Goal: Transaction & Acquisition: Purchase product/service

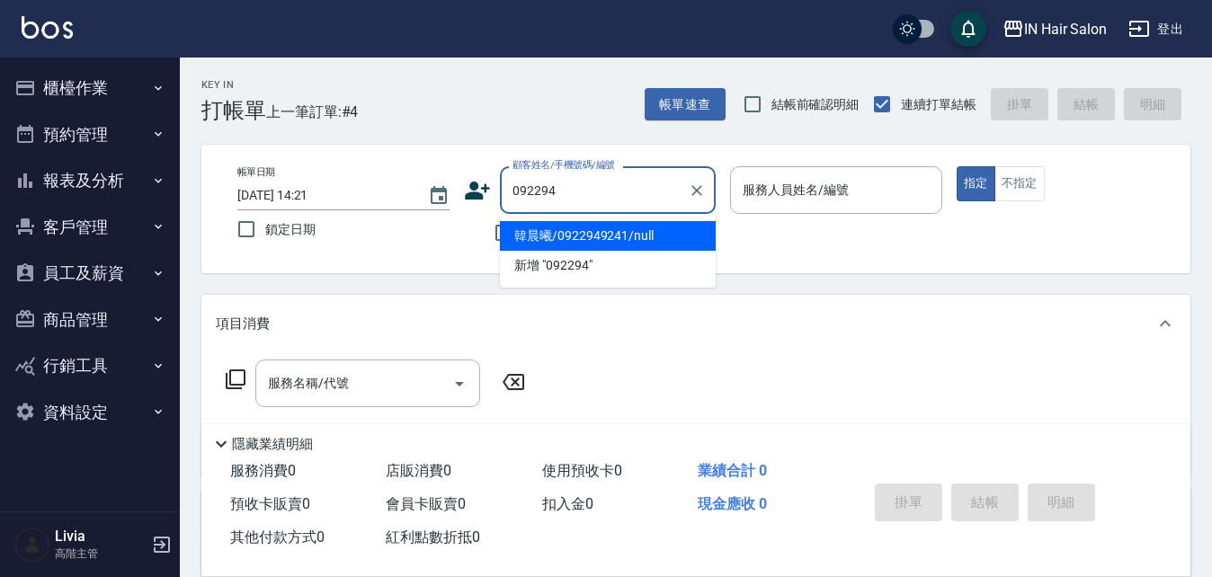
click at [579, 237] on li "韓晨曦/0922949241/null" at bounding box center [608, 236] width 216 height 30
type input "韓晨曦/0922949241/null"
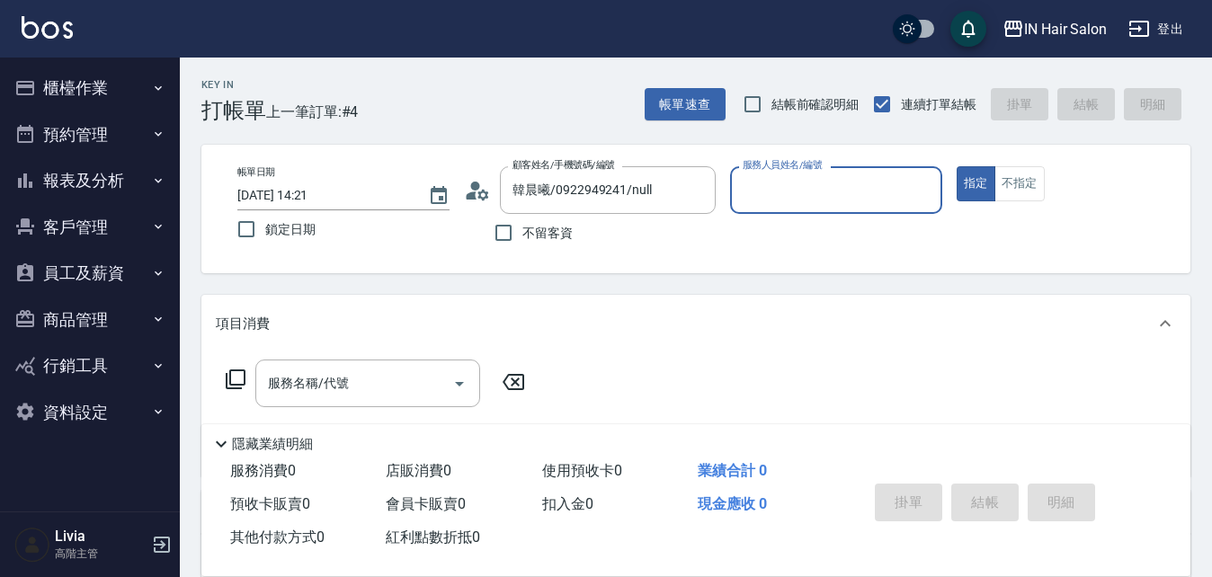
type input "6號設計師[PERSON_NAME]-6"
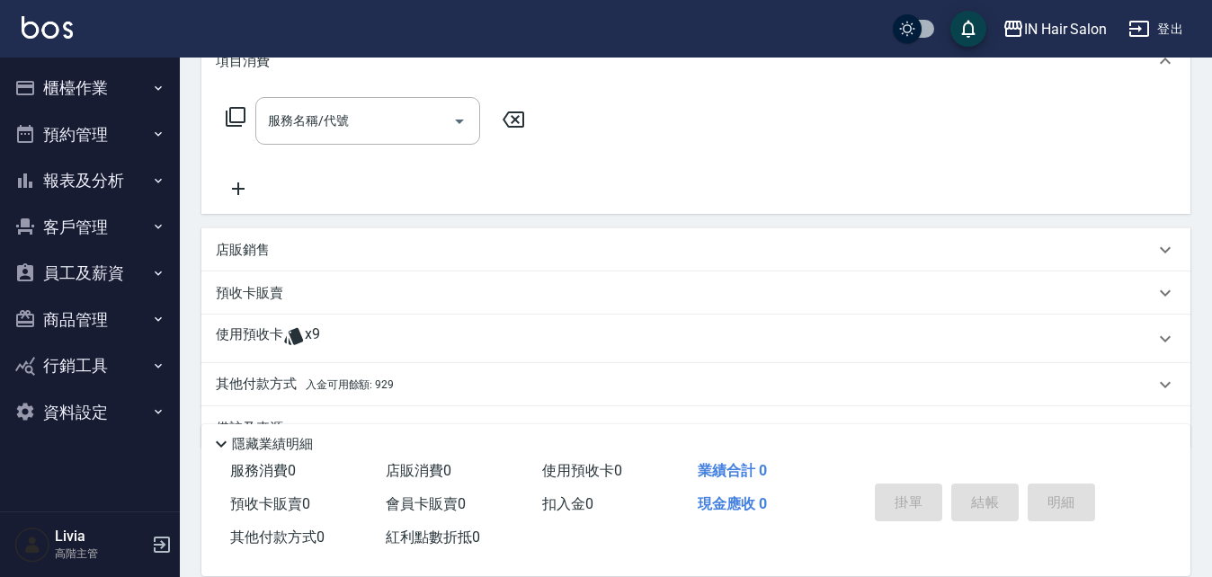
scroll to position [270, 0]
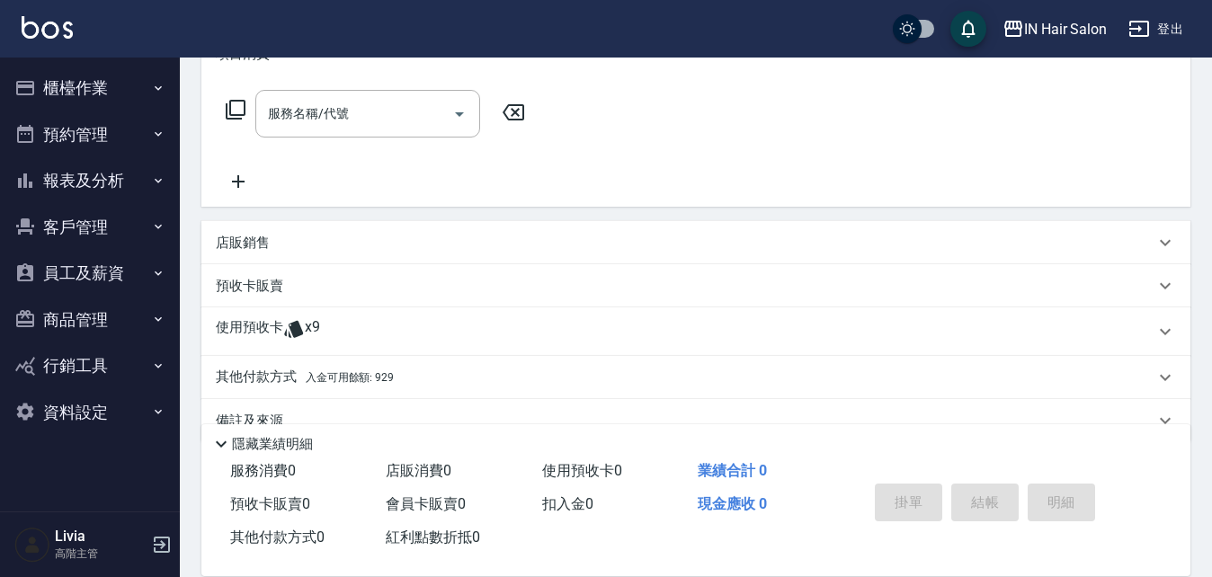
click at [252, 326] on p "使用預收卡" at bounding box center [249, 331] width 67 height 27
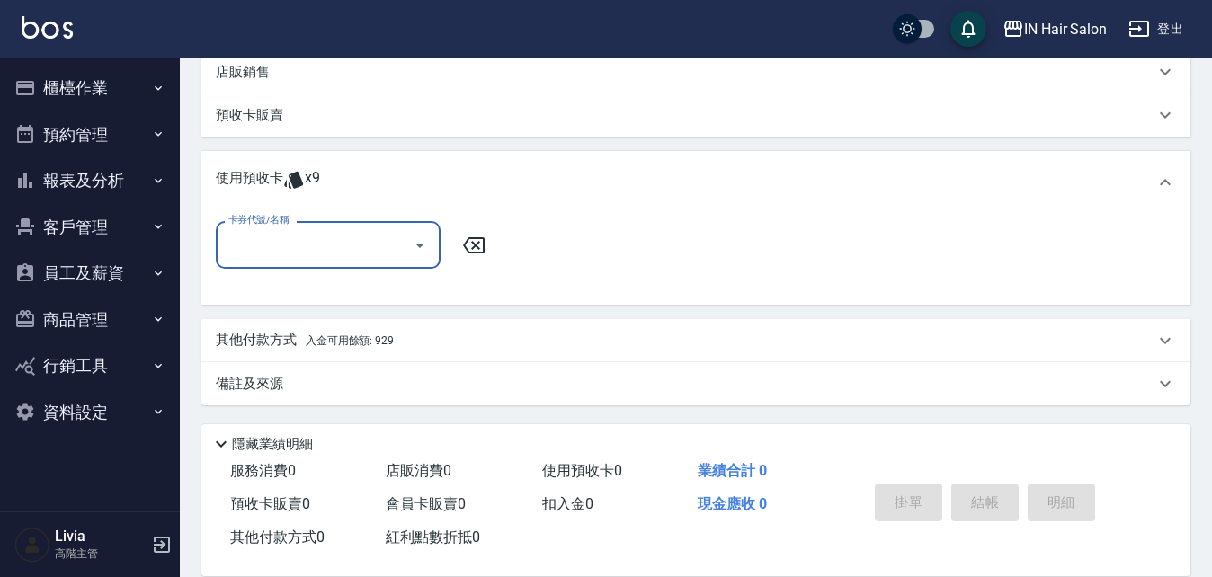
scroll to position [442, 0]
click at [303, 245] on input "卡券代號/名稱" at bounding box center [315, 243] width 182 height 31
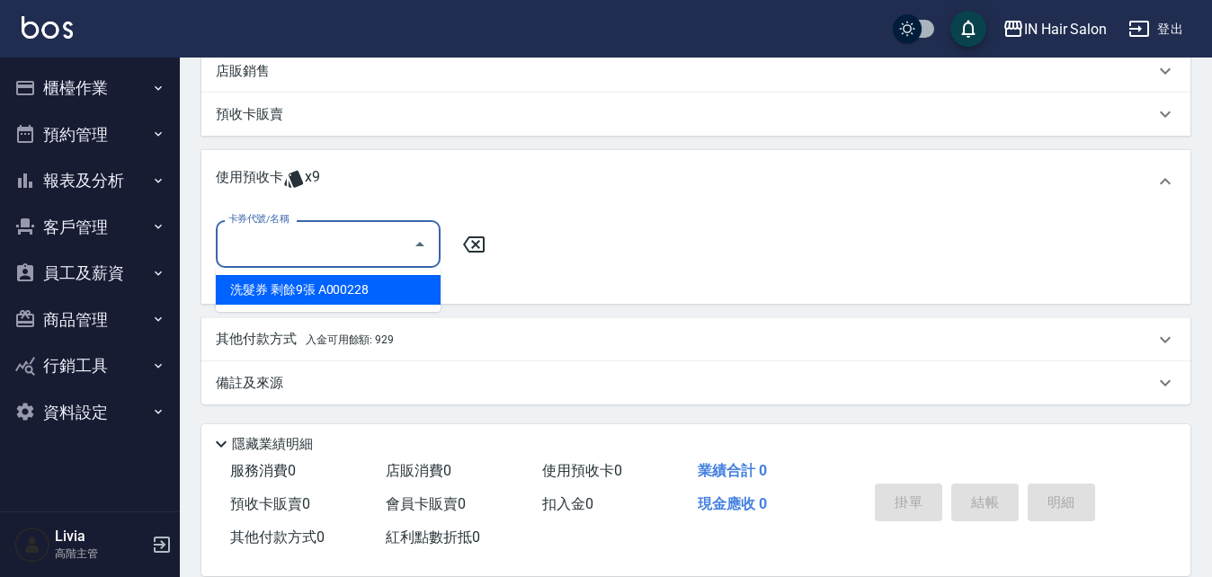
click at [318, 282] on div "洗髮券 剩餘9張 A000228" at bounding box center [328, 290] width 225 height 30
type input "洗髮券 A000228"
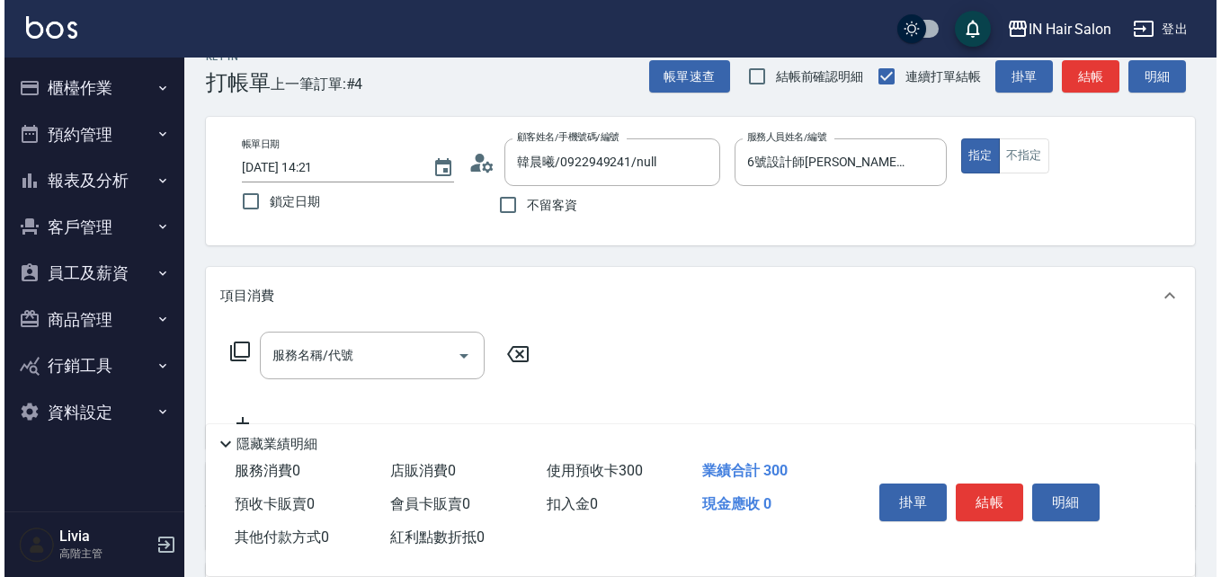
scroll to position [0, 0]
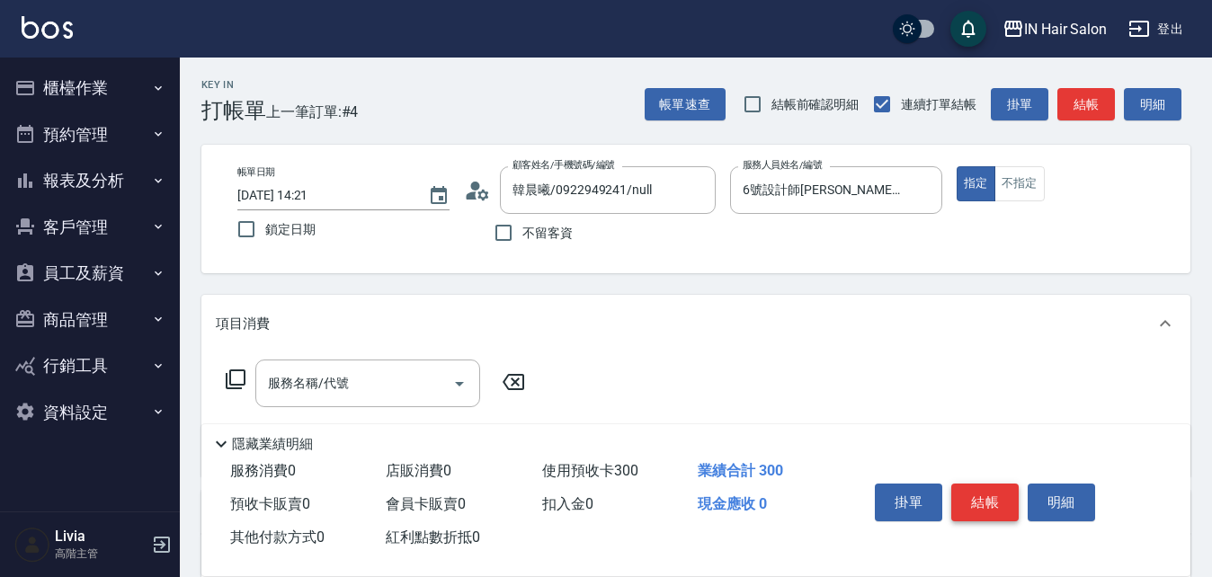
click at [987, 492] on button "結帳" at bounding box center [985, 503] width 67 height 38
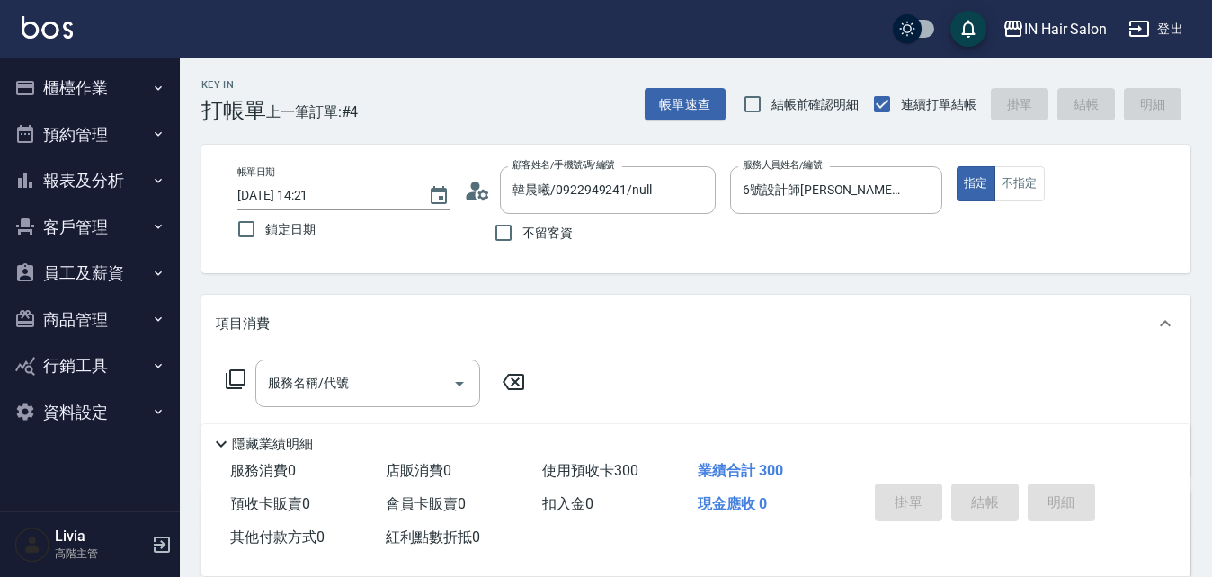
type input "[DATE] 15:45"
click at [472, 197] on icon at bounding box center [477, 191] width 25 height 18
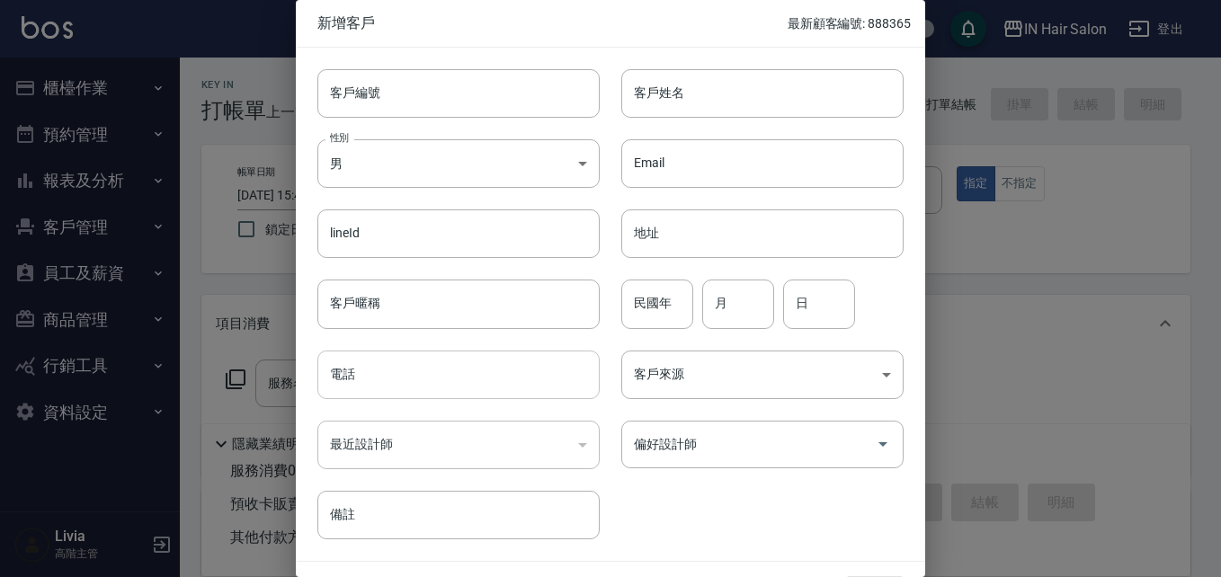
click at [371, 379] on input "電話" at bounding box center [458, 375] width 282 height 49
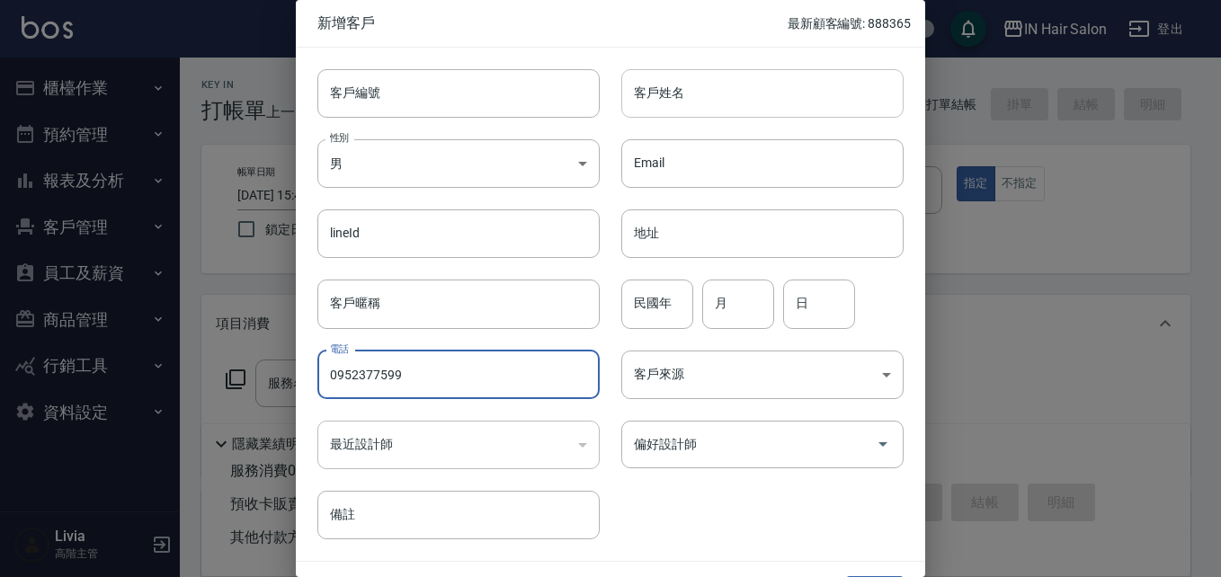
type input "0952377599"
click at [665, 90] on input "客戶姓名" at bounding box center [762, 93] width 282 height 49
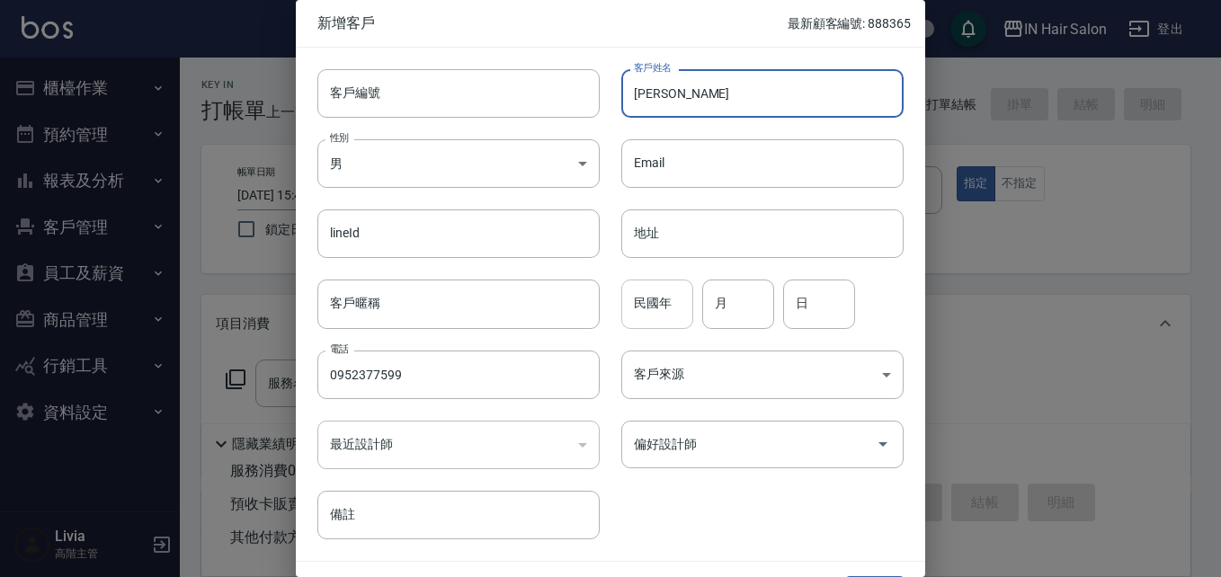
type input "[PERSON_NAME]"
click at [661, 303] on input "民國年" at bounding box center [657, 304] width 72 height 49
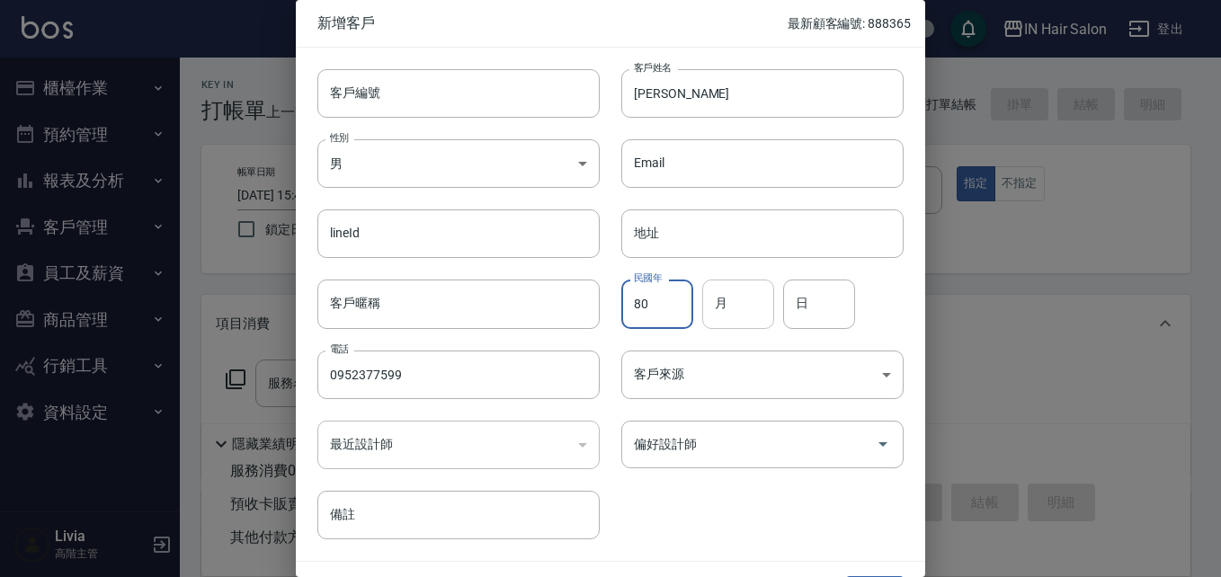
type input "80"
click at [735, 292] on input "月" at bounding box center [738, 304] width 72 height 49
type input "06"
click at [834, 307] on input "日" at bounding box center [819, 304] width 72 height 49
type input "02"
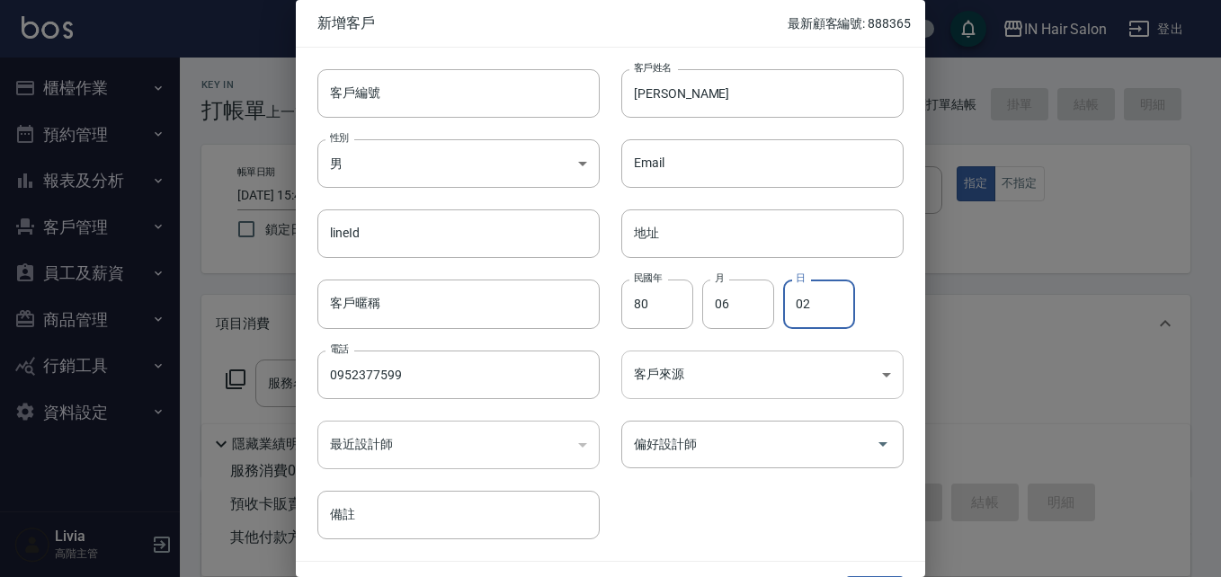
click at [693, 373] on body "IN Hair Salon 登出 櫃檯作業 打帳單 帳單列表 掛單列表 座位開單 營業儀表板 現金收支登錄 高階收支登錄 材料自購登錄 每日結帳 排班表 現場…" at bounding box center [610, 440] width 1221 height 880
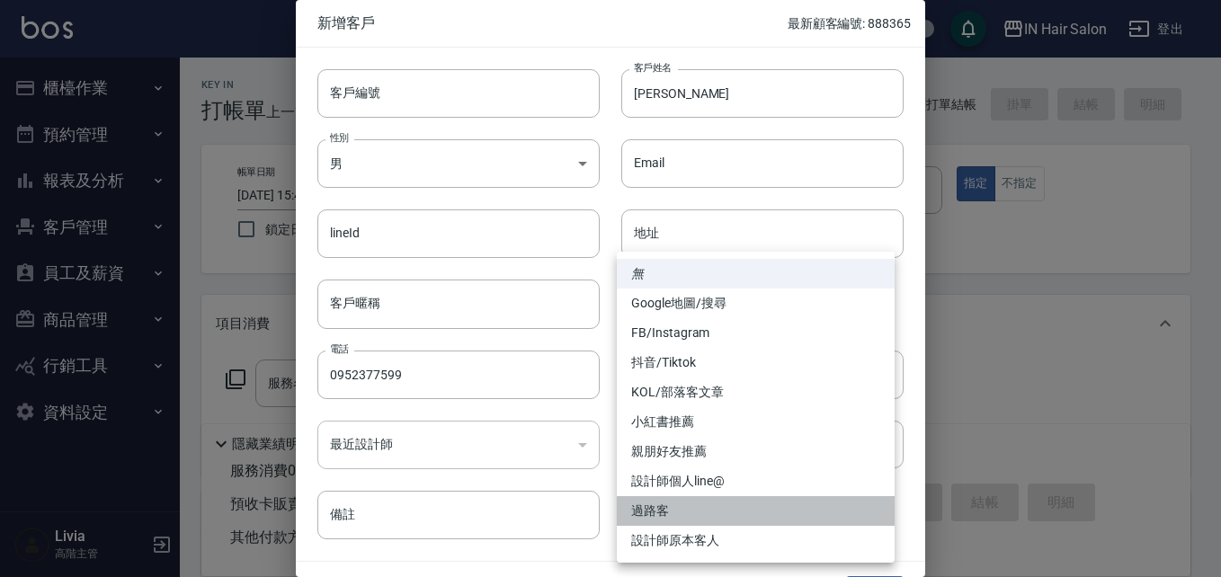
drag, startPoint x: 666, startPoint y: 507, endPoint x: 689, endPoint y: 484, distance: 33.1
click at [666, 508] on li "過路客" at bounding box center [756, 511] width 278 height 30
type input "過路客"
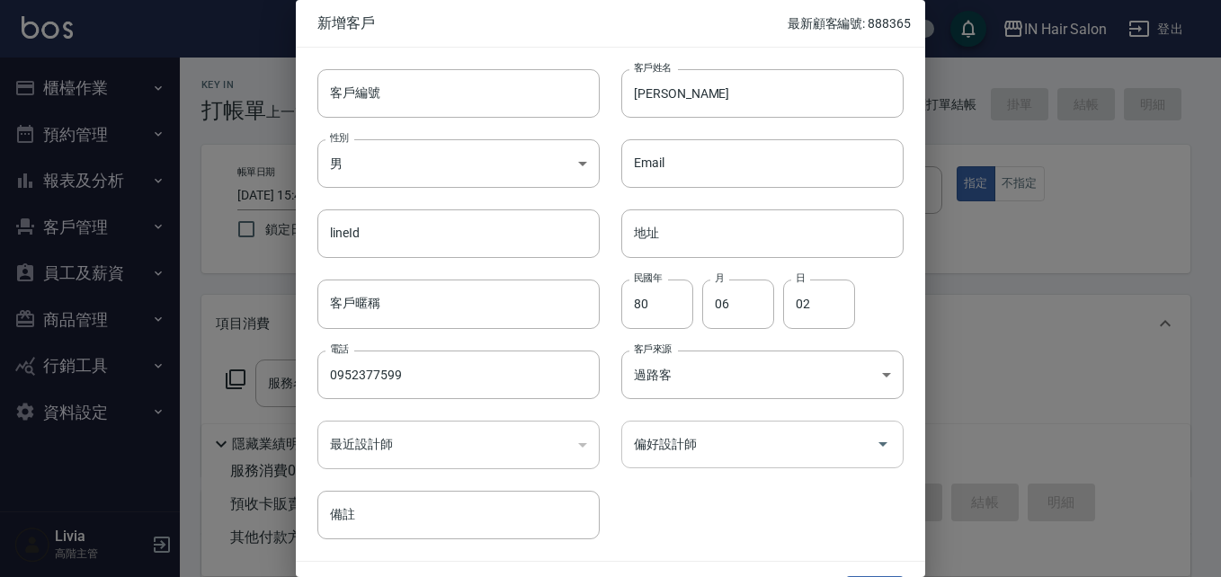
click at [700, 439] on input "偏好設計師" at bounding box center [749, 444] width 239 height 31
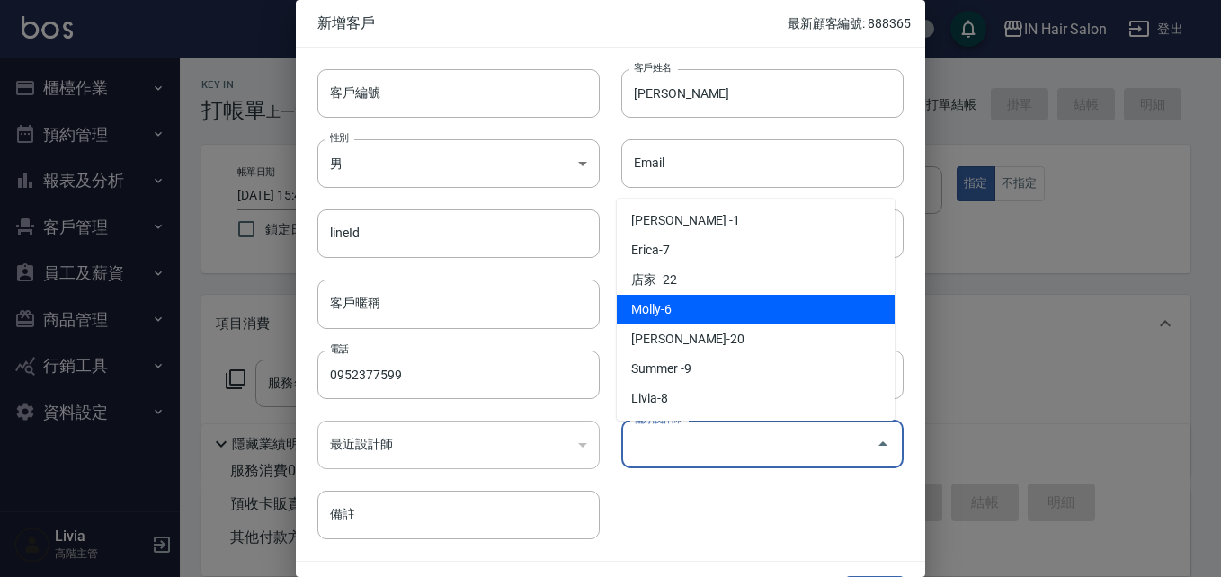
click at [675, 314] on li "Molly-6" at bounding box center [756, 310] width 278 height 30
type input "[PERSON_NAME]"
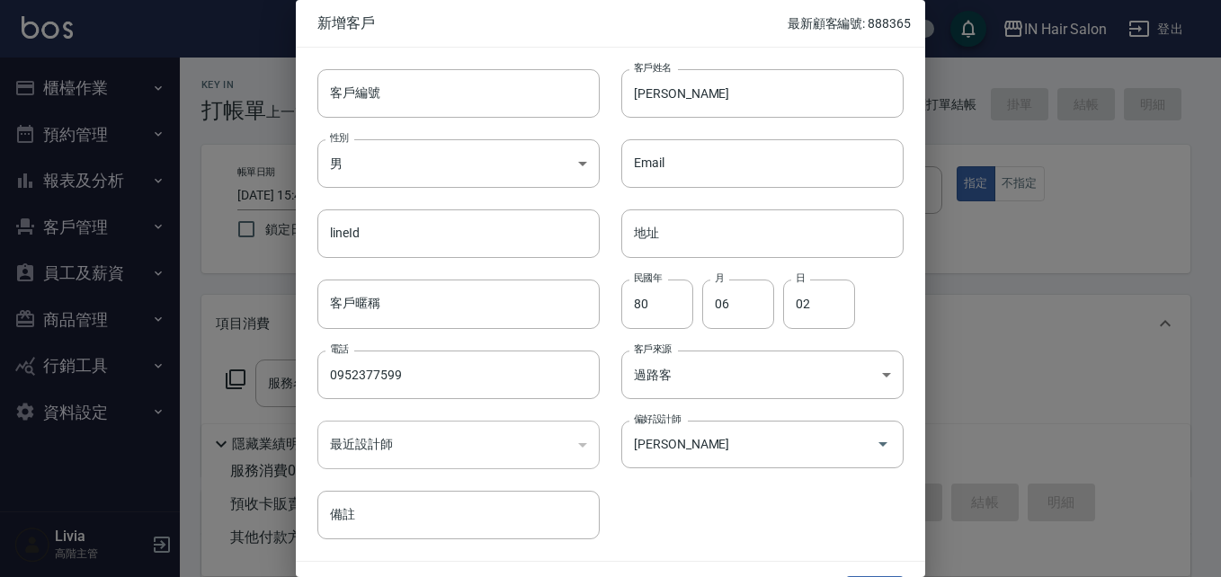
click at [705, 506] on div "客戶編號 客戶編號 客戶姓名 [PERSON_NAME] 客戶姓名 性別 男 [DEMOGRAPHIC_DATA] 性別 Email Email lineId…" at bounding box center [600, 294] width 608 height 492
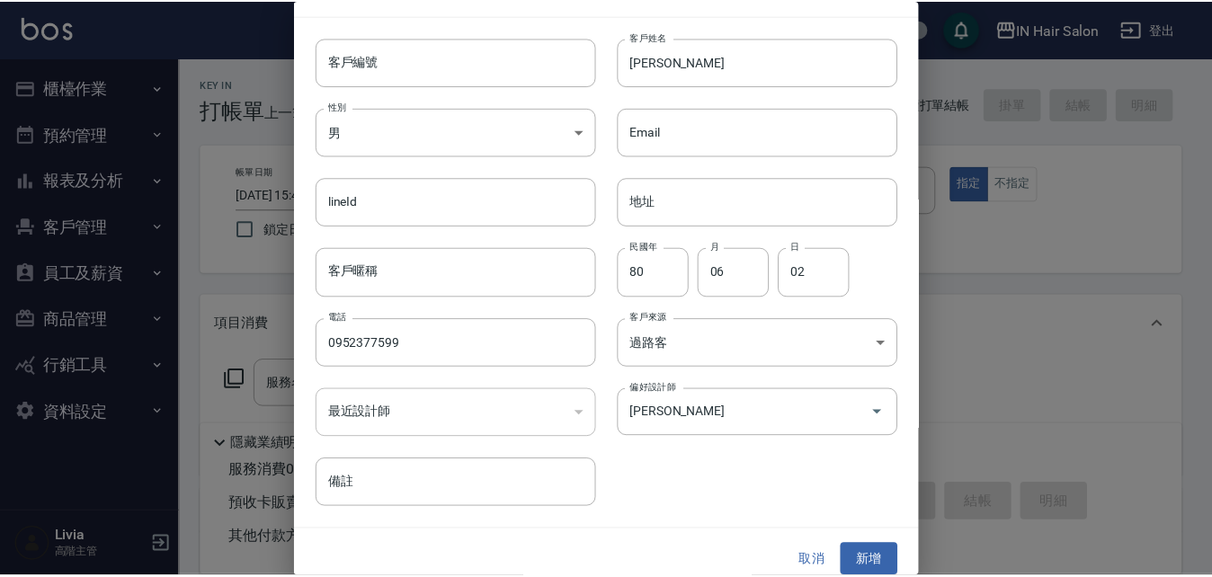
scroll to position [46, 0]
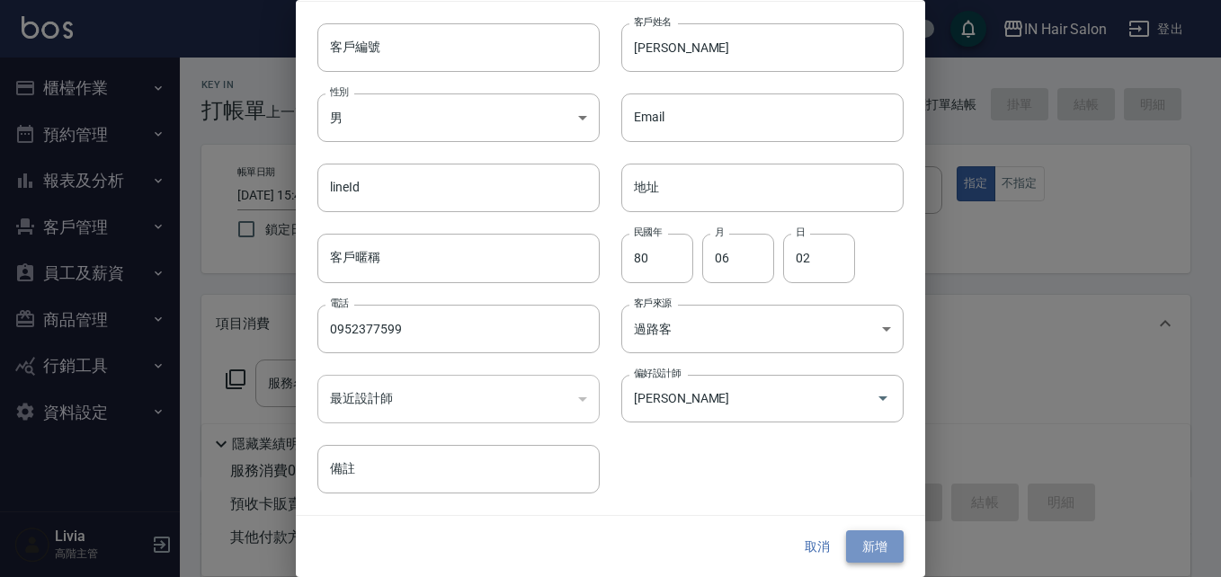
click at [860, 541] on button "新增" at bounding box center [875, 547] width 58 height 33
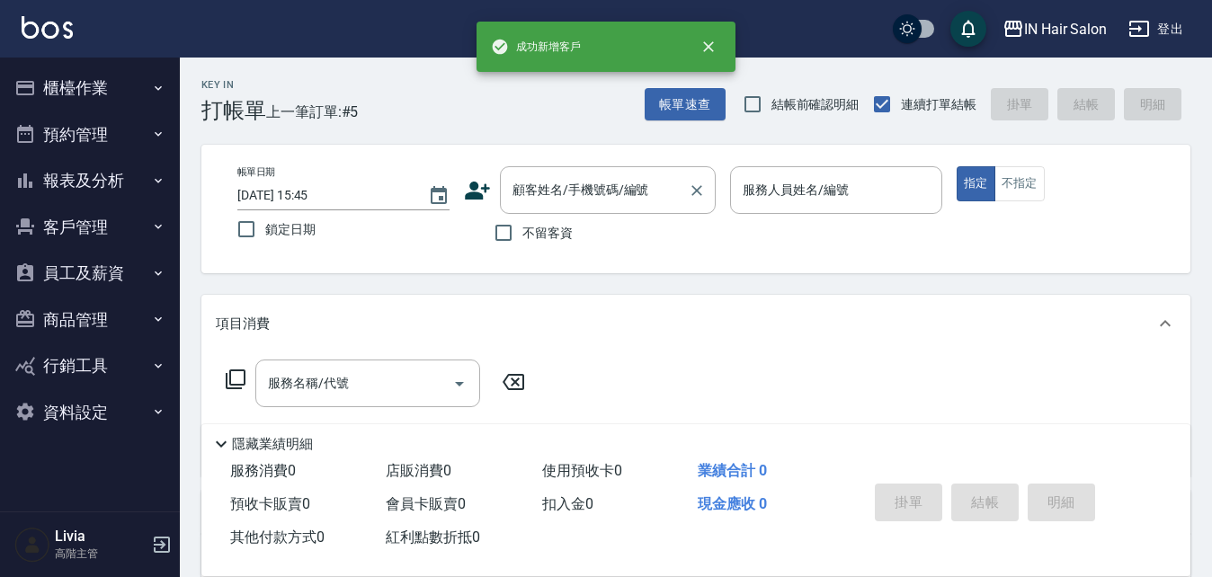
click at [545, 185] on input "顧客姓名/手機號碼/編號" at bounding box center [594, 189] width 173 height 31
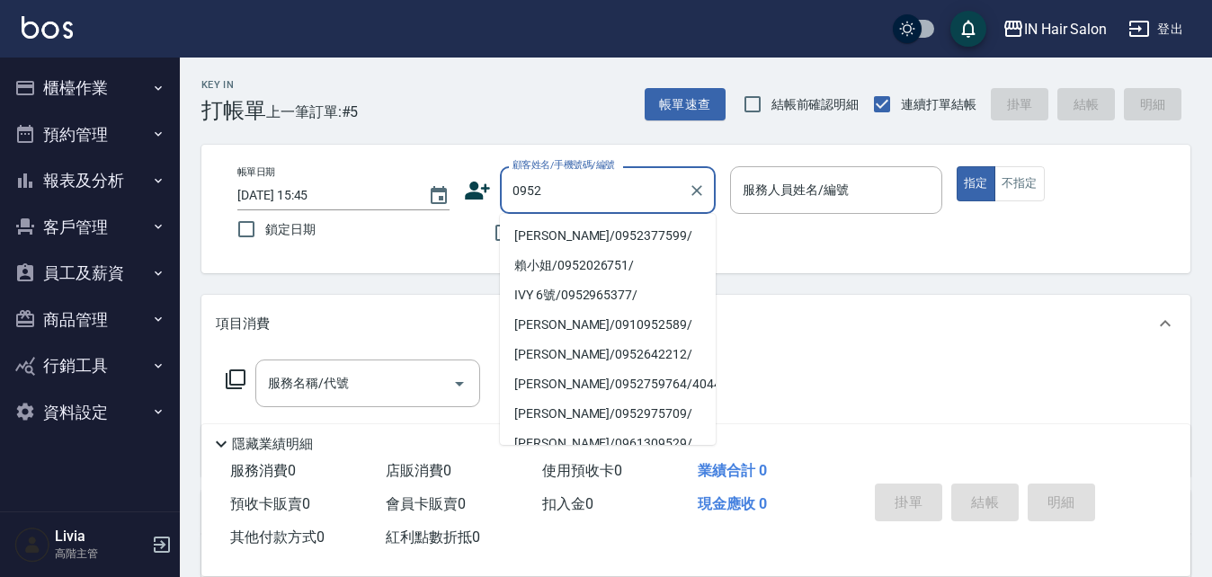
click at [562, 237] on li "[PERSON_NAME]/0952377599/" at bounding box center [608, 236] width 216 height 30
type input "[PERSON_NAME]/0952377599/"
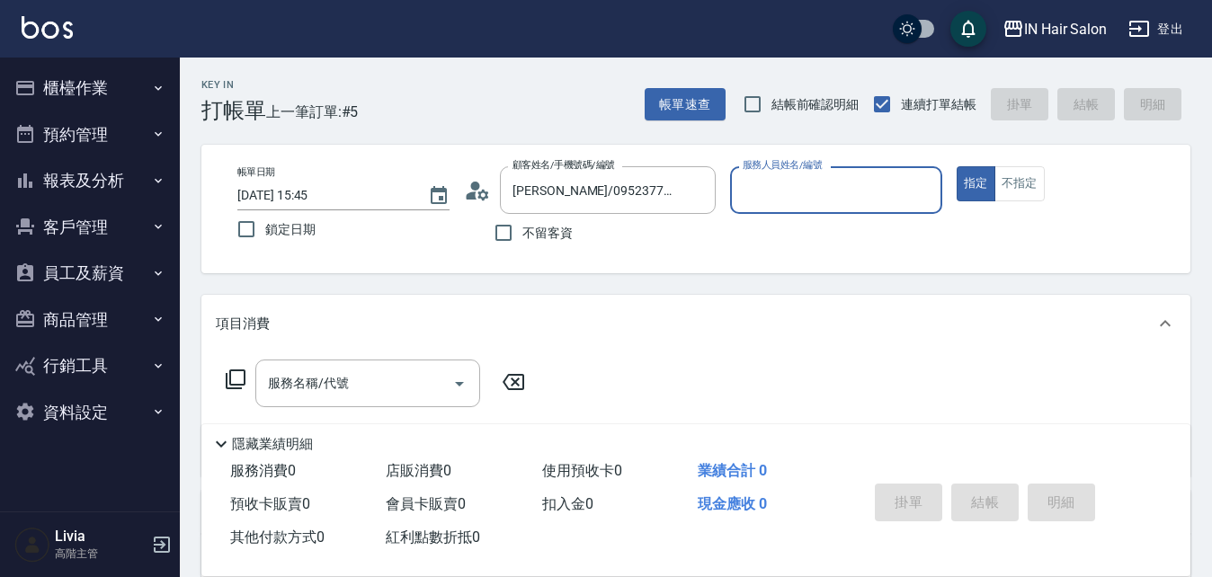
type input "6號設計師[PERSON_NAME]-6"
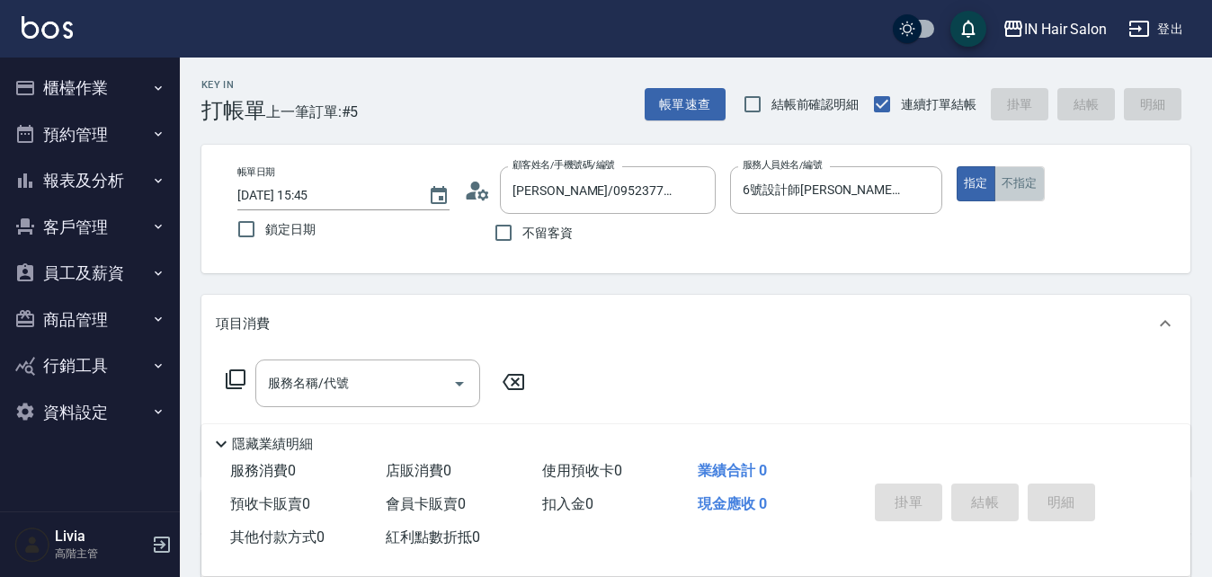
click at [1024, 183] on button "不指定" at bounding box center [1020, 183] width 50 height 35
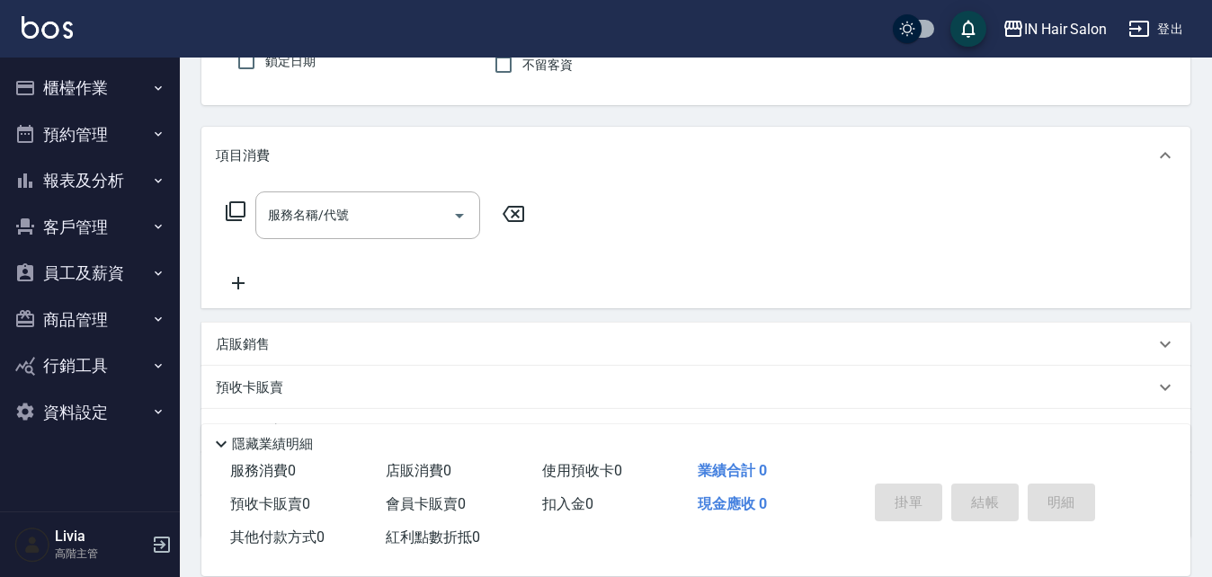
scroll to position [180, 0]
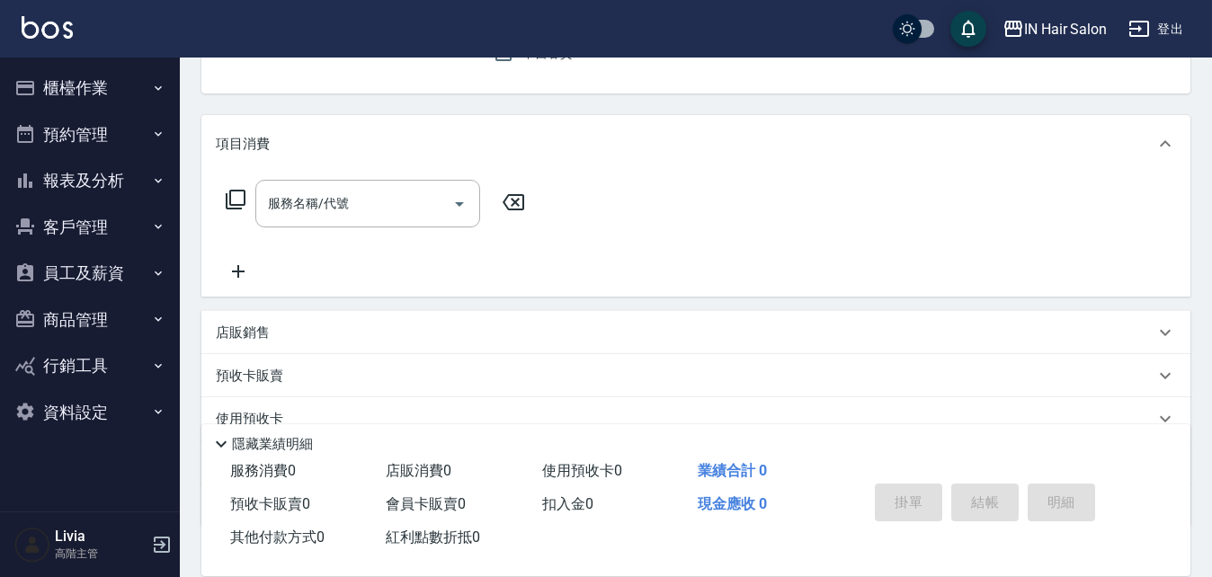
click at [239, 200] on icon at bounding box center [236, 200] width 22 height 22
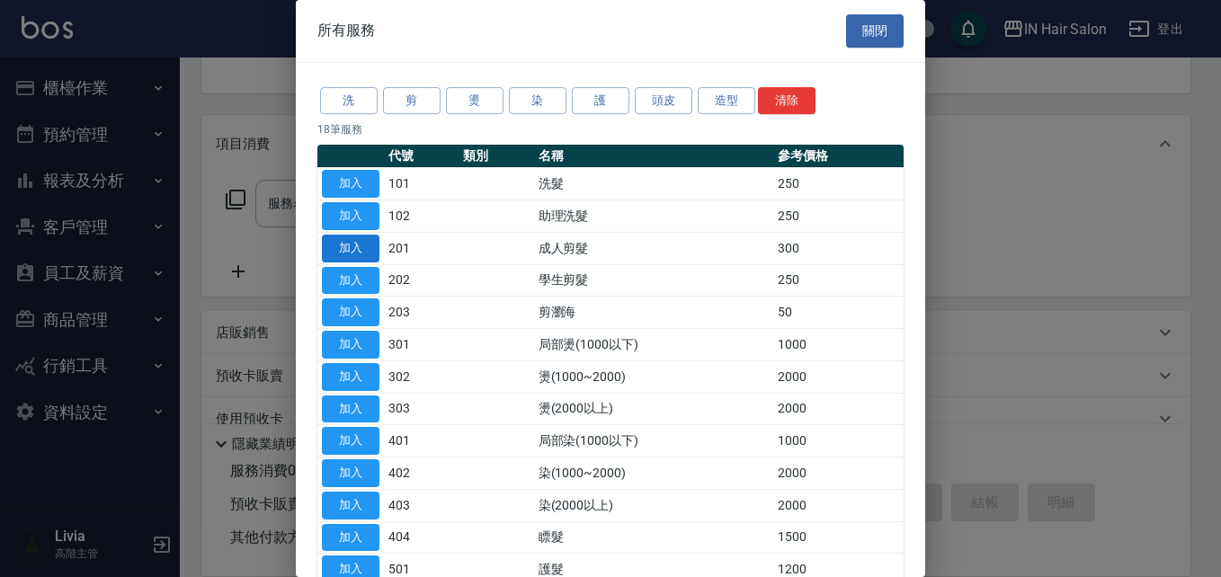
click at [351, 246] on button "加入" at bounding box center [351, 249] width 58 height 28
type input "成人剪髮(201)"
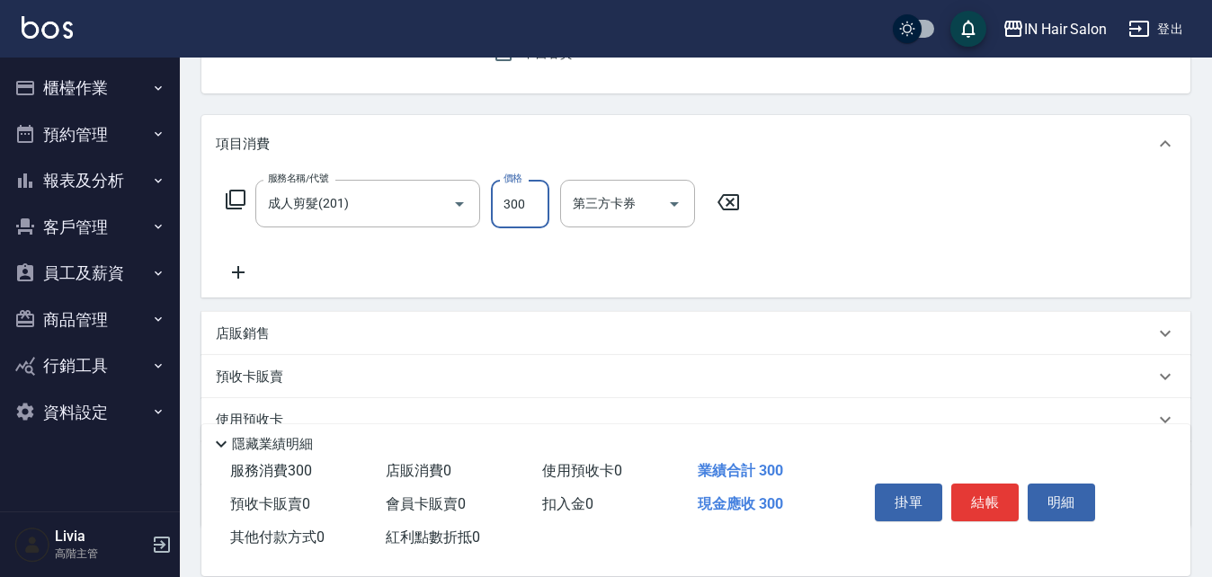
click at [539, 208] on input "300" at bounding box center [520, 204] width 58 height 49
type input "400"
click at [460, 257] on div "服務名稱/代號 成人剪髮(201) 服務名稱/代號 價格 400 價格 第三方卡券 第三方卡券" at bounding box center [483, 231] width 535 height 103
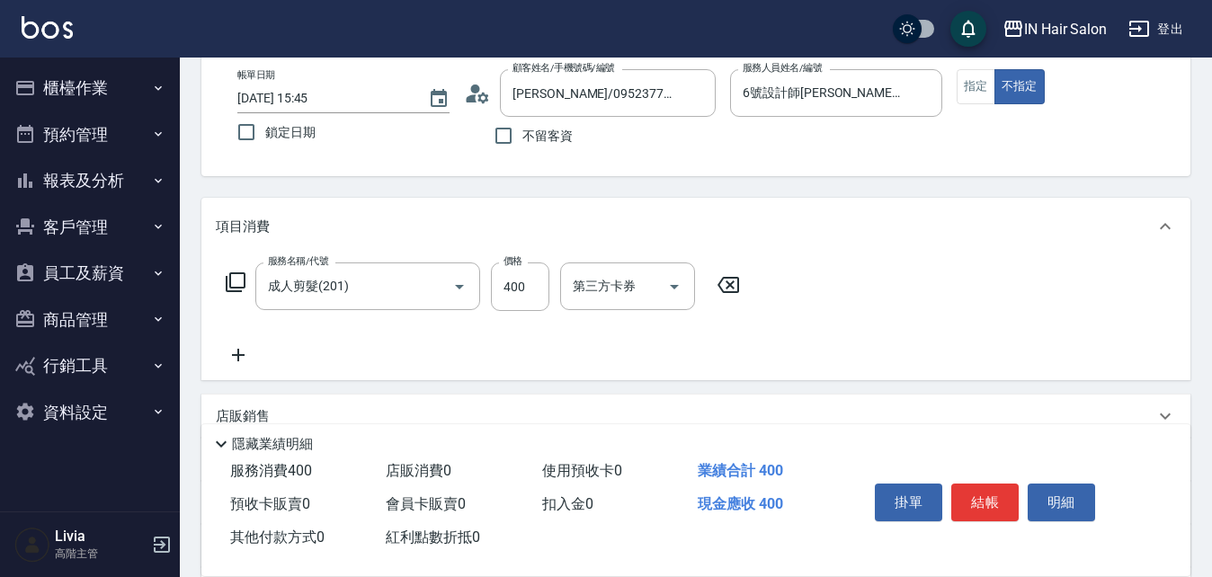
scroll to position [0, 0]
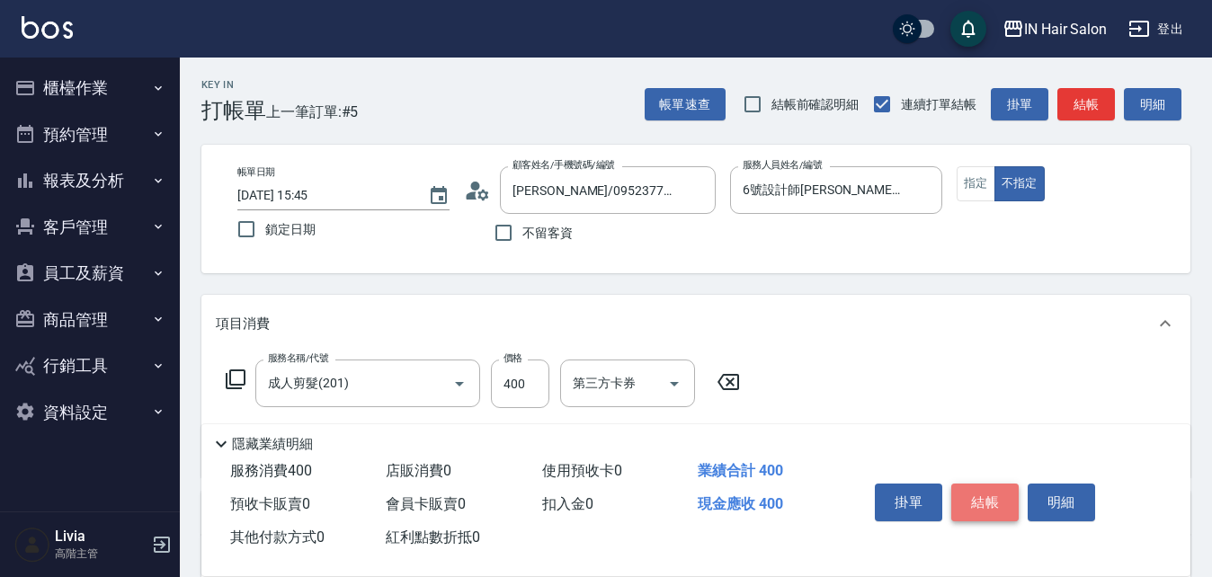
click at [988, 496] on button "結帳" at bounding box center [985, 503] width 67 height 38
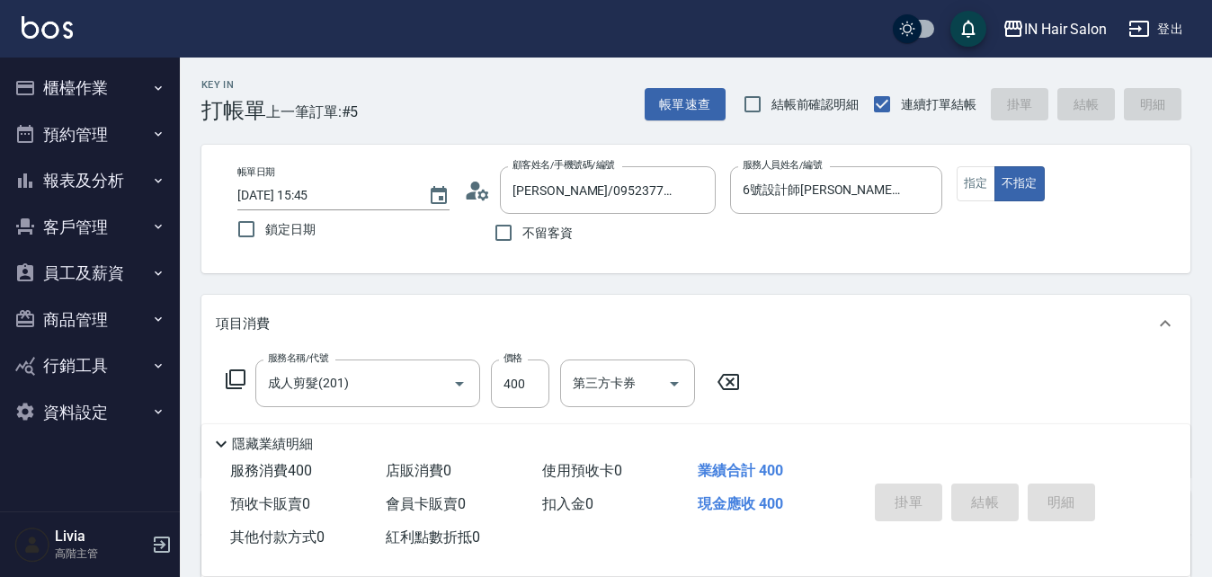
type input "[DATE] 15:46"
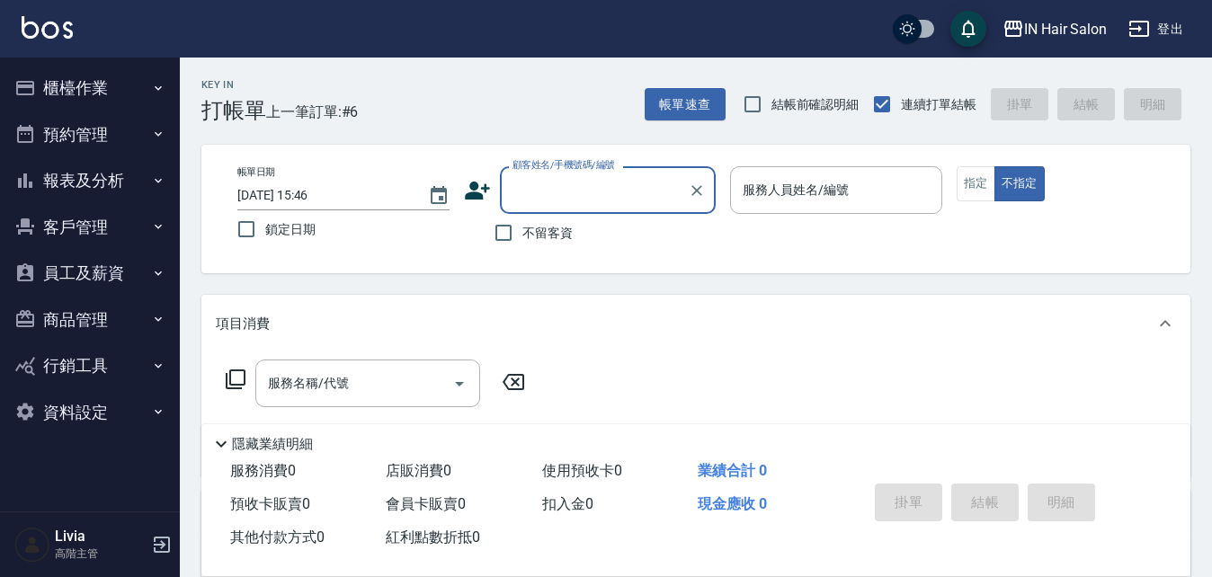
click at [82, 242] on button "客戶管理" at bounding box center [89, 227] width 165 height 47
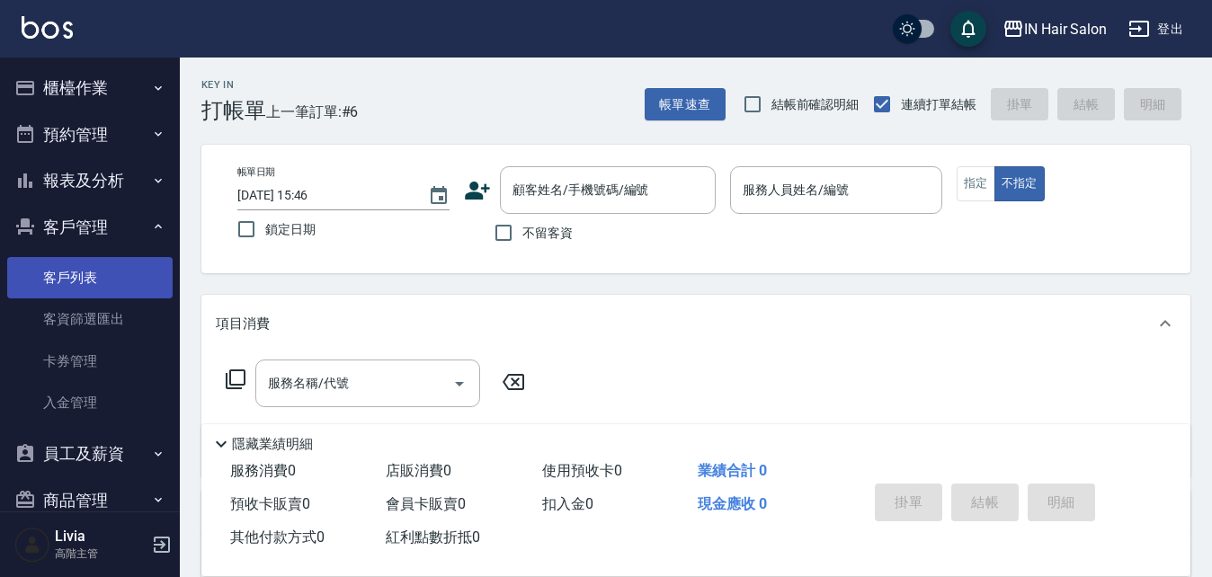
click at [83, 279] on link "客戶列表" at bounding box center [89, 277] width 165 height 41
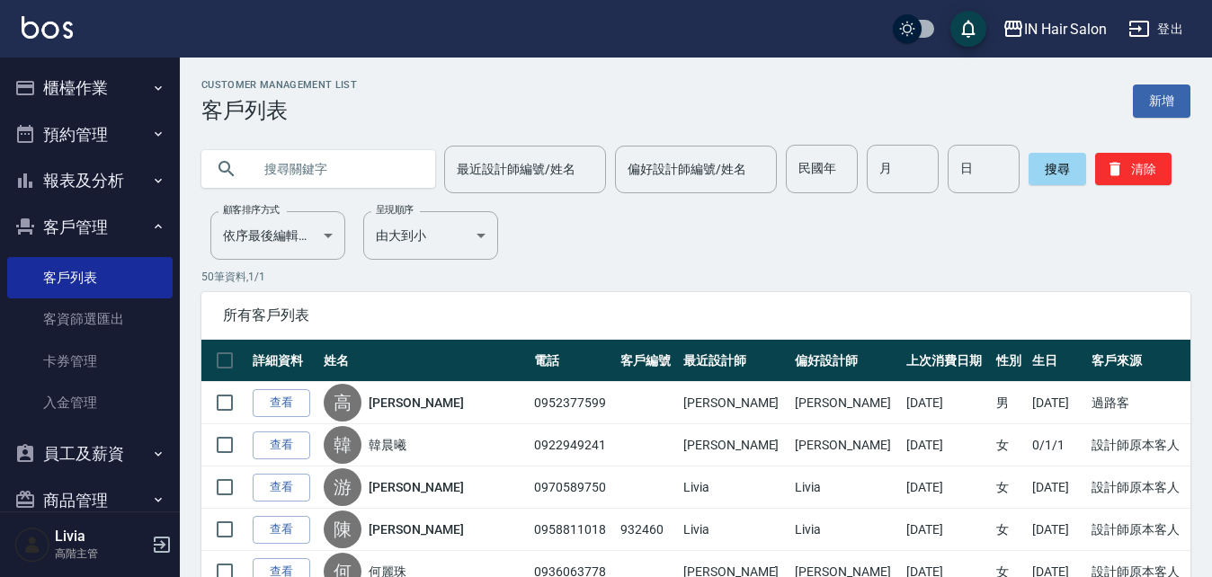
click at [284, 169] on input "text" at bounding box center [336, 169] width 169 height 49
type input "[PERSON_NAME]"
click at [1066, 171] on button "搜尋" at bounding box center [1058, 169] width 58 height 32
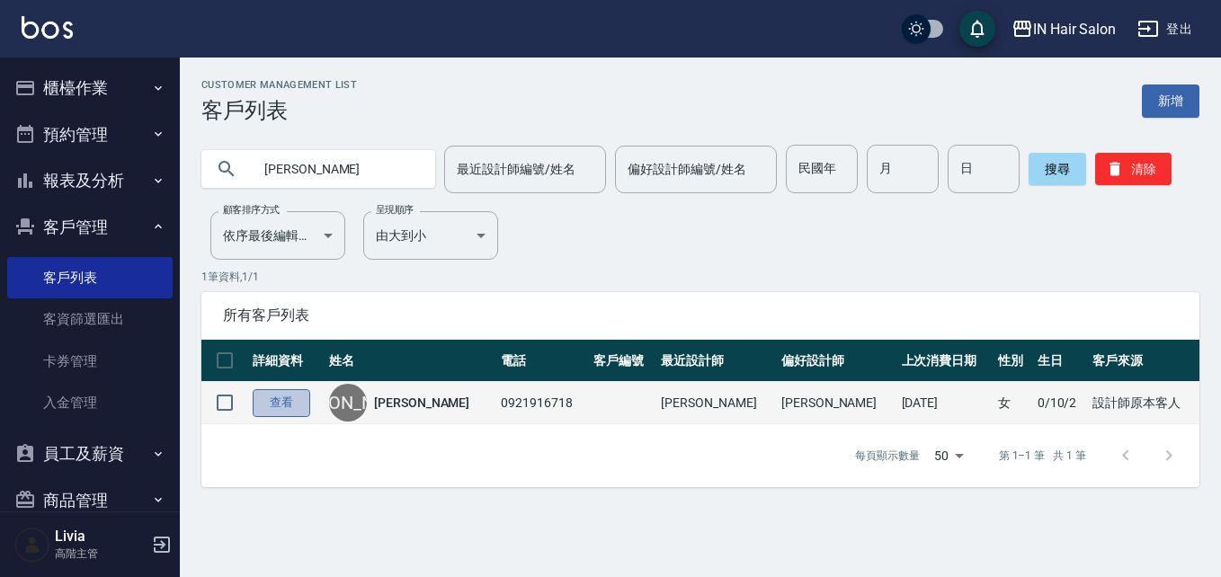
click at [296, 407] on link "查看" at bounding box center [282, 403] width 58 height 28
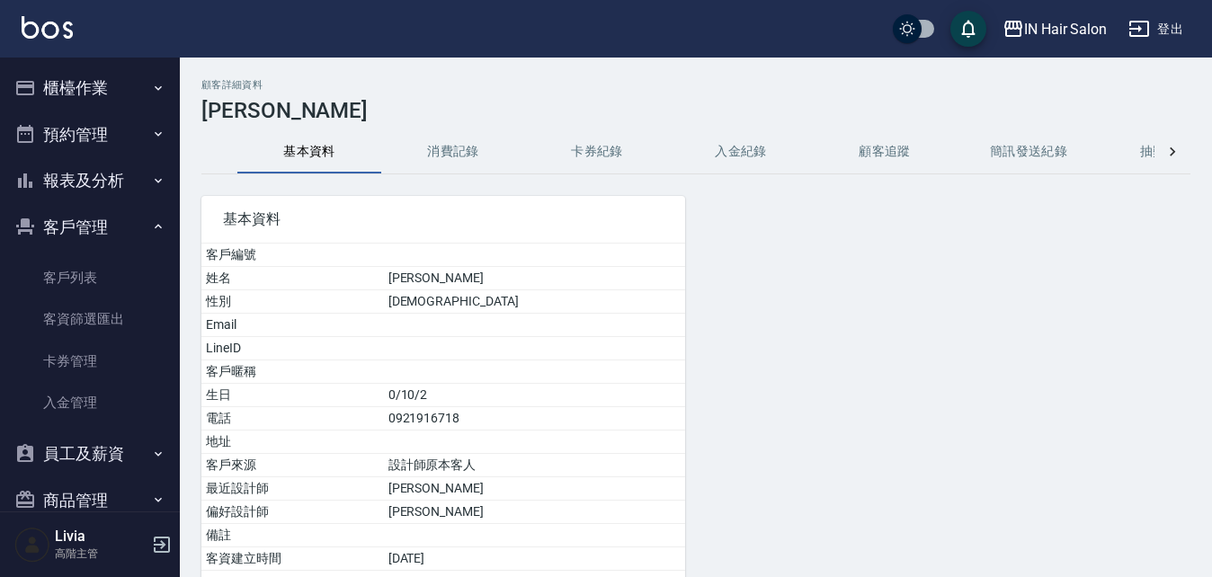
click at [468, 153] on button "消費記錄" at bounding box center [453, 151] width 144 height 43
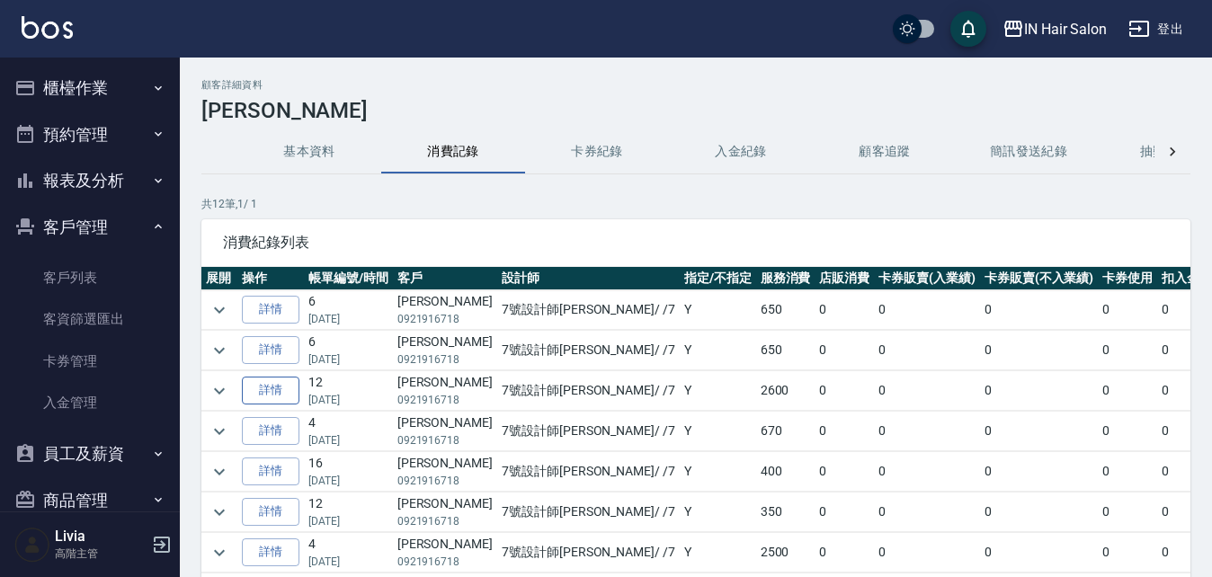
click at [275, 388] on link "詳情" at bounding box center [271, 391] width 58 height 28
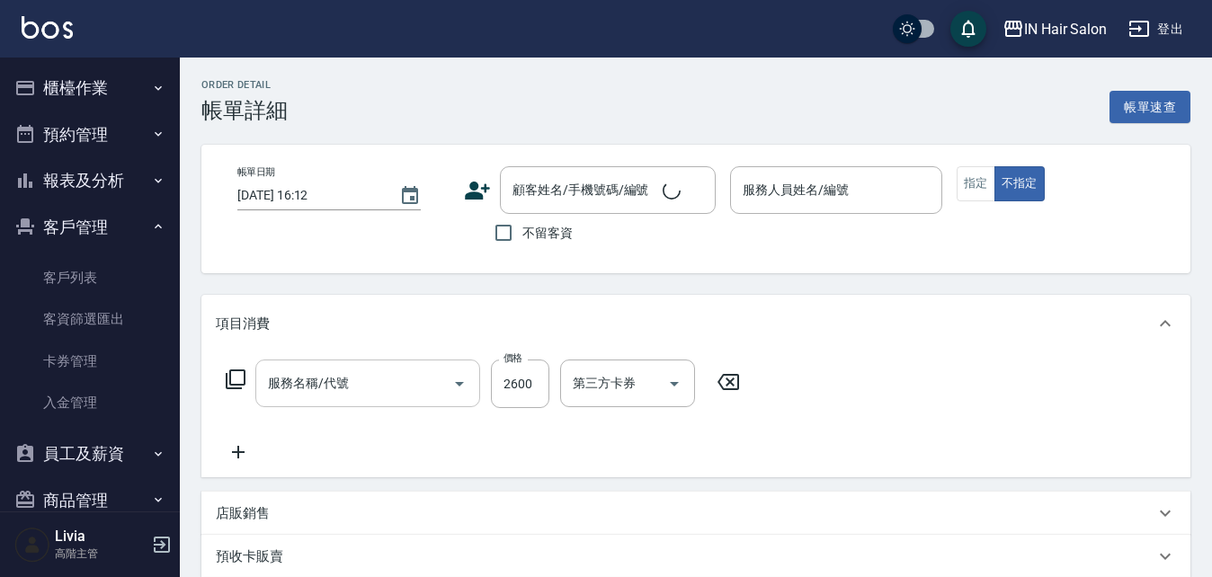
type input "[DATE] 18:25"
type input "7號設計師[PERSON_NAME]-7"
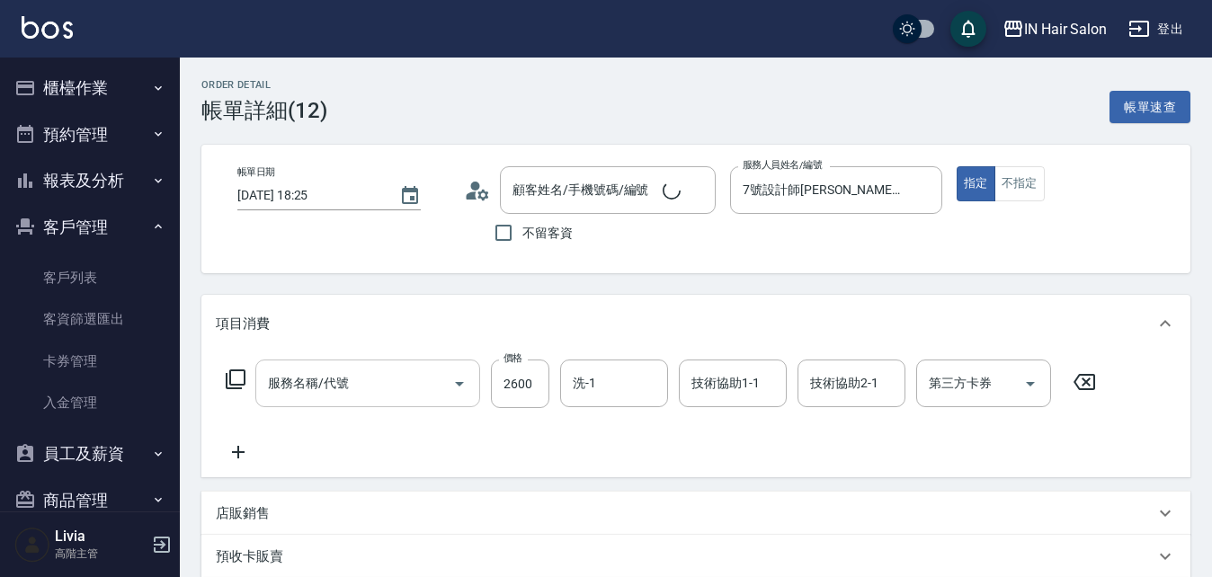
type input "燙(2000以上)(303)"
type input "[PERSON_NAME]/0921916718/"
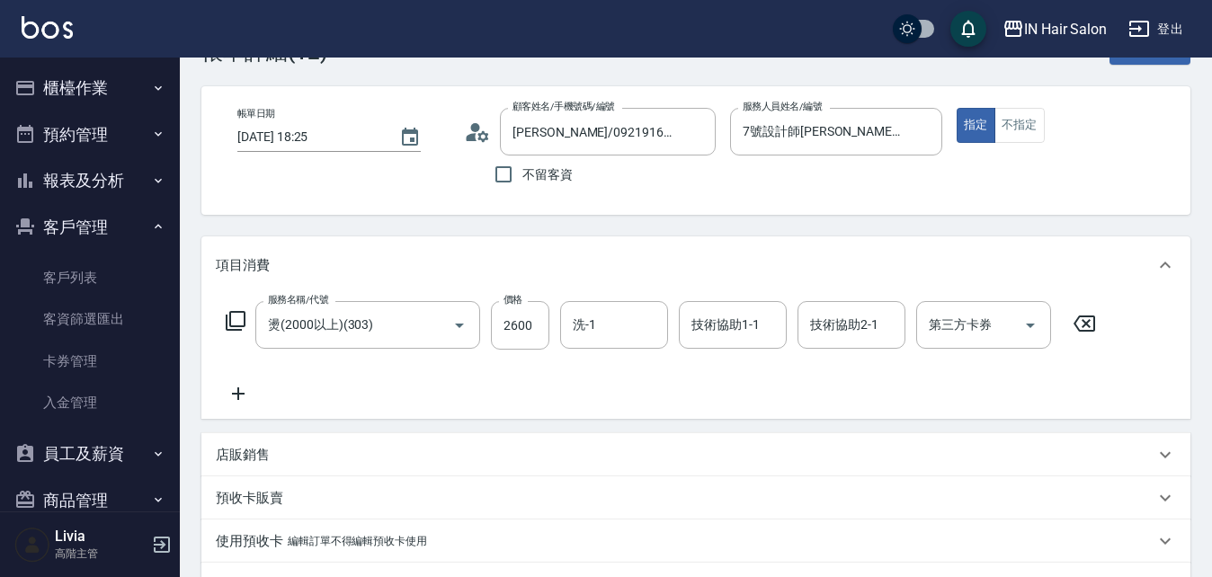
scroll to position [90, 0]
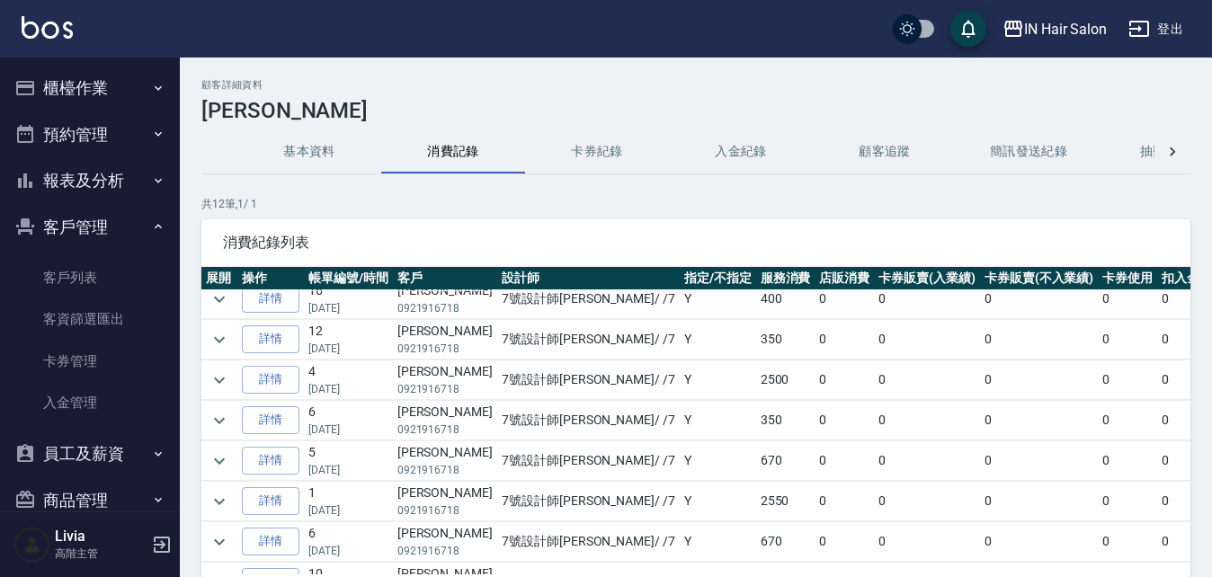
scroll to position [180, 0]
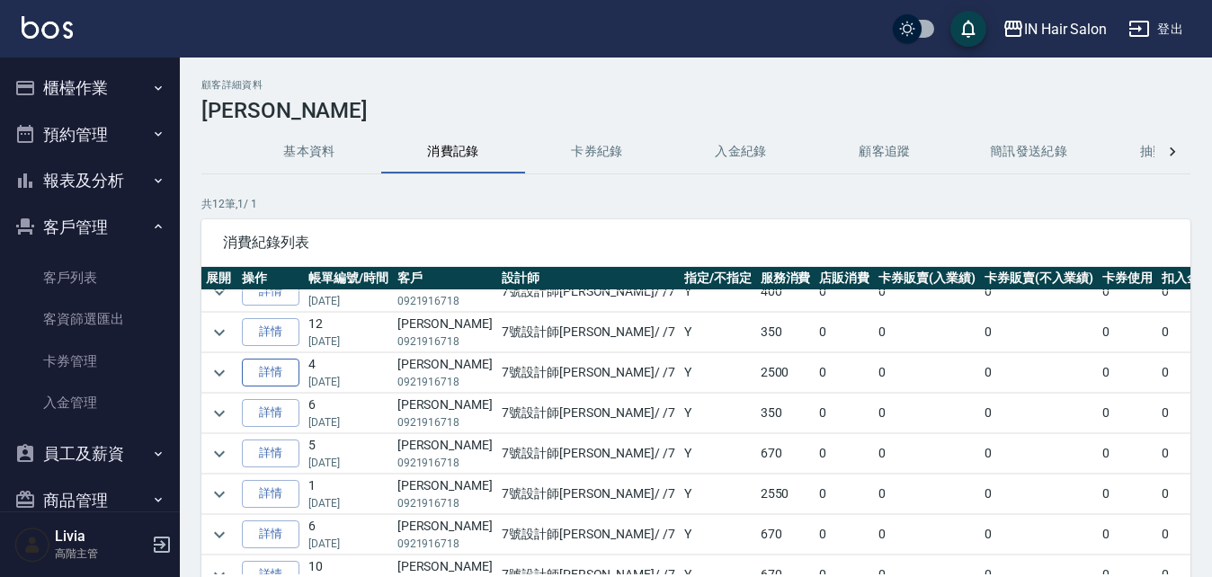
click at [286, 367] on link "詳情" at bounding box center [271, 373] width 58 height 28
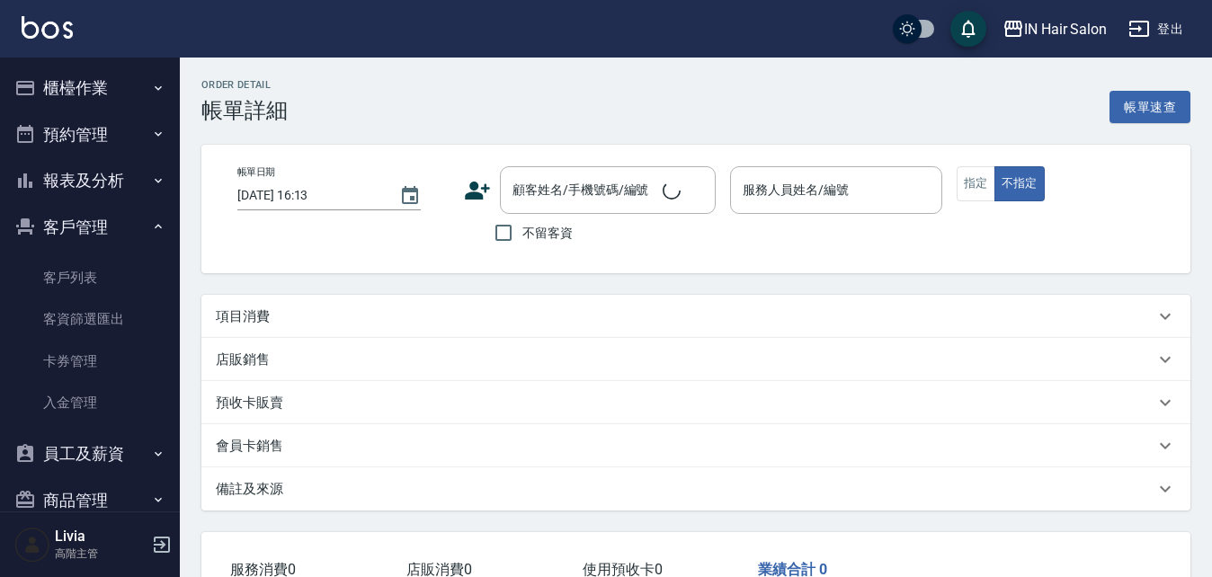
type input "[DATE] 16:49"
type input "7號設計師[PERSON_NAME]-7"
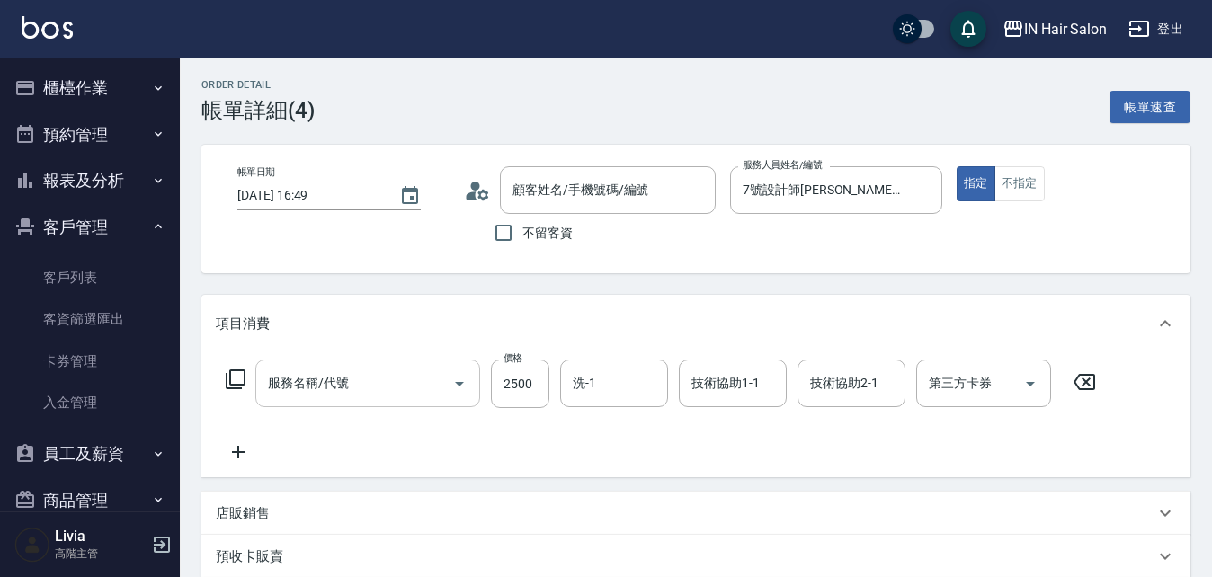
type input "燙(2000以上)(303)"
type input "[PERSON_NAME]/0921916718/"
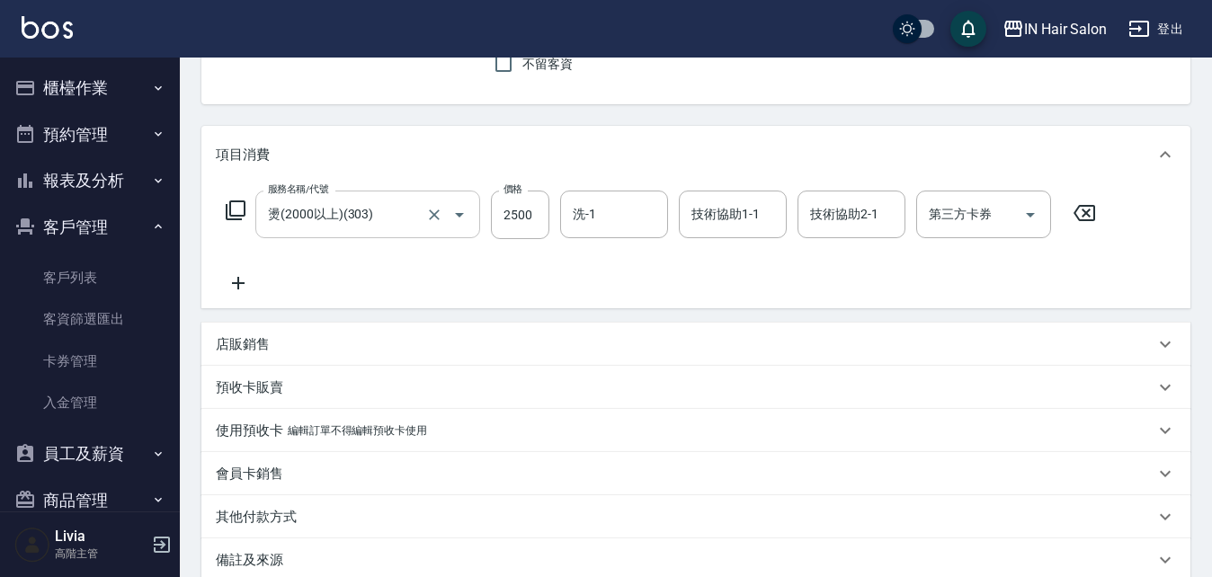
scroll to position [180, 0]
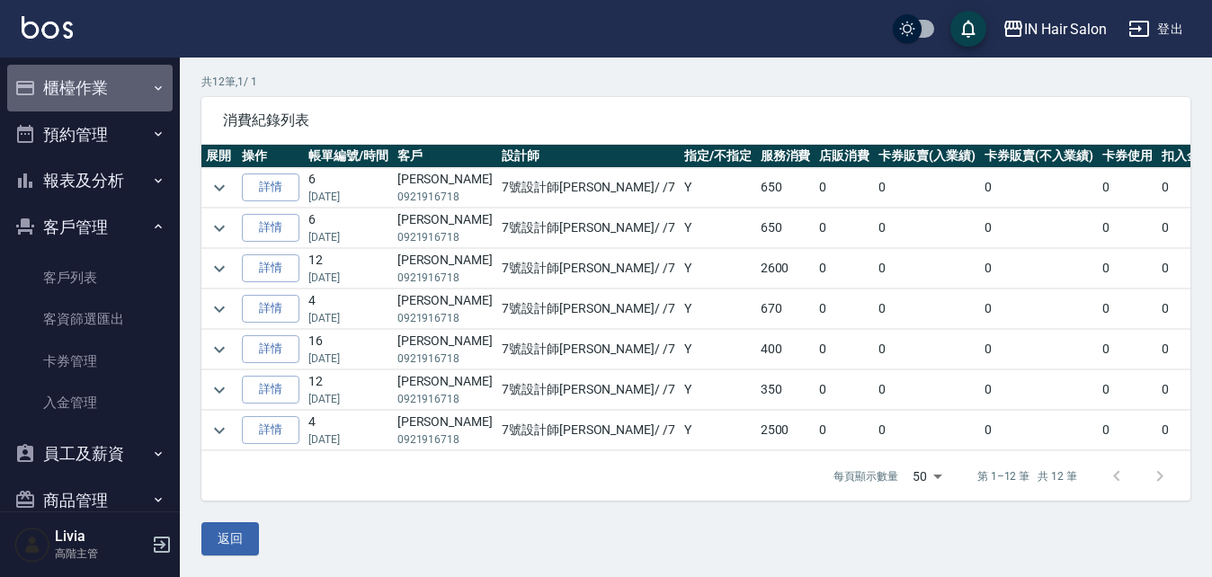
click at [95, 76] on button "櫃檯作業" at bounding box center [89, 88] width 165 height 47
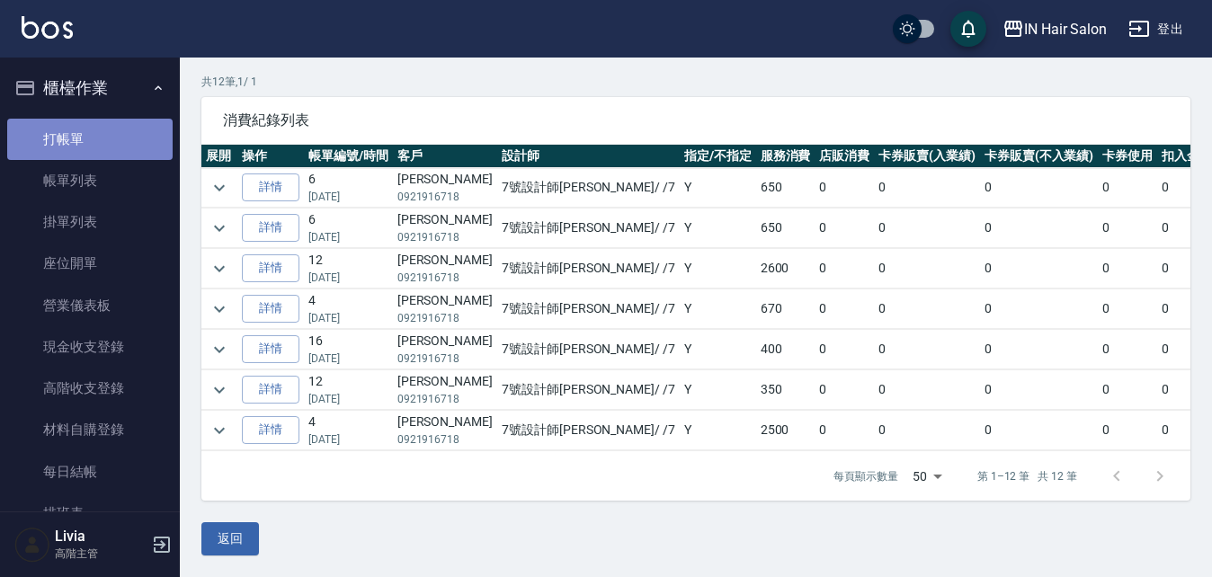
click at [92, 136] on link "打帳單" at bounding box center [89, 139] width 165 height 41
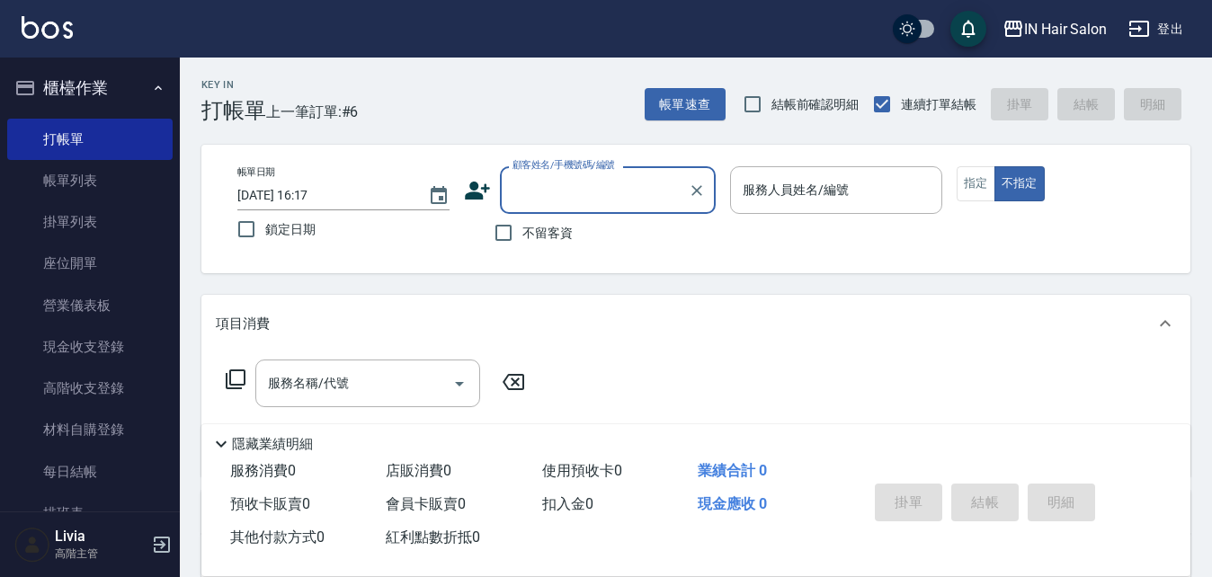
drag, startPoint x: 501, startPoint y: 229, endPoint x: 548, endPoint y: 226, distance: 46.9
click at [506, 229] on input "不留客資" at bounding box center [504, 233] width 38 height 38
checkbox input "true"
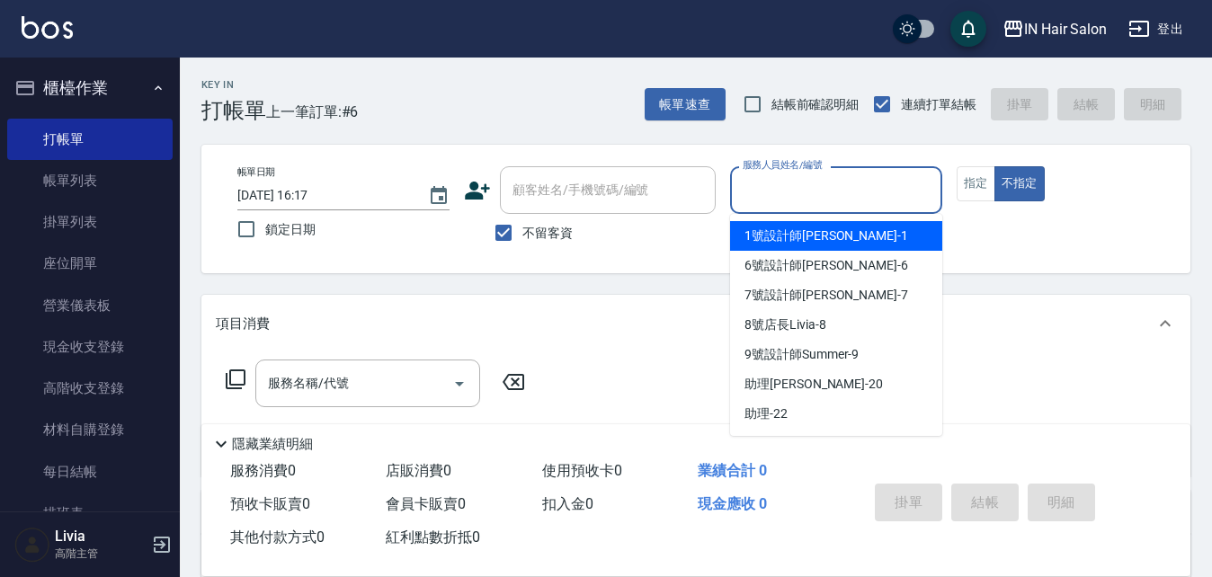
click at [827, 180] on input "服務人員姓名/編號" at bounding box center [836, 189] width 196 height 31
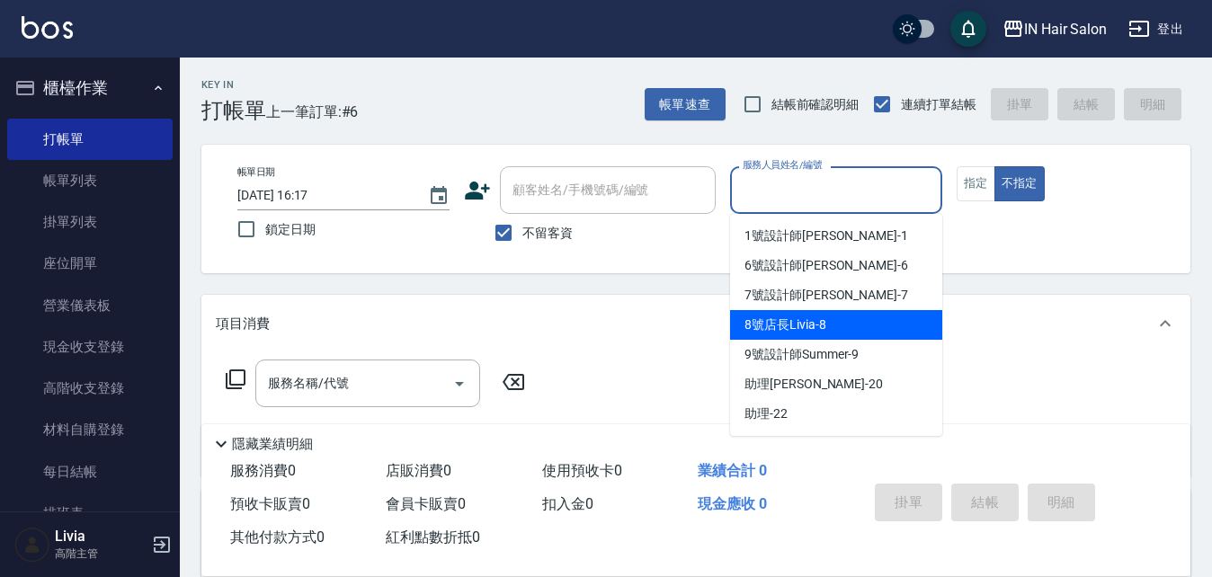
click at [771, 320] on span "8號店長Livia -8" at bounding box center [785, 325] width 81 height 19
type input "8號店長Livia-8"
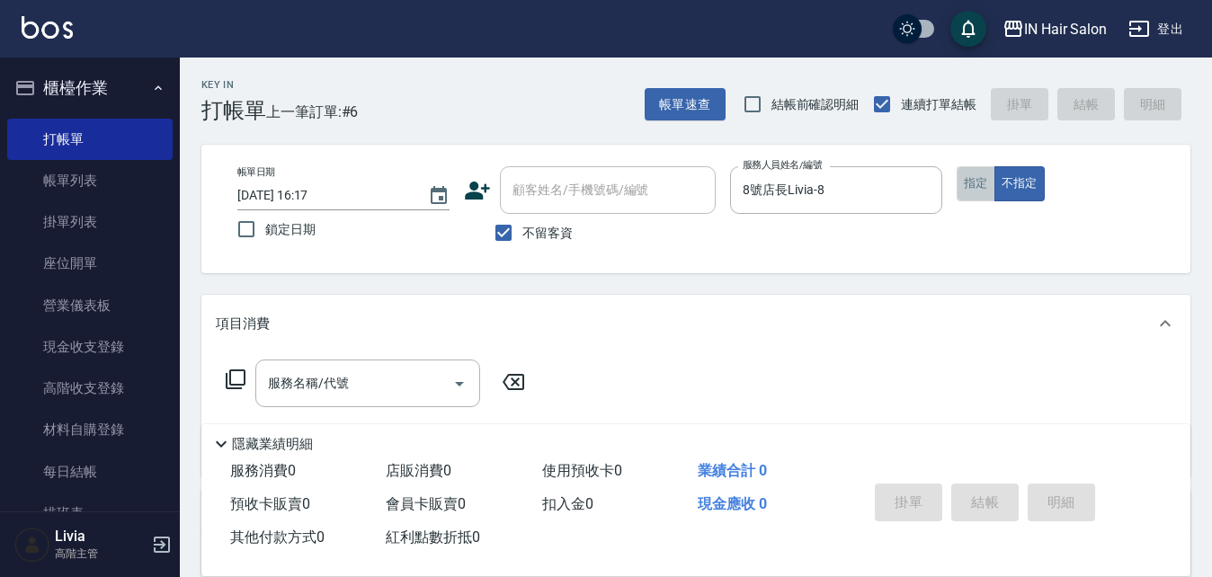
click at [966, 185] on button "指定" at bounding box center [976, 183] width 39 height 35
click at [228, 374] on icon at bounding box center [236, 380] width 22 height 22
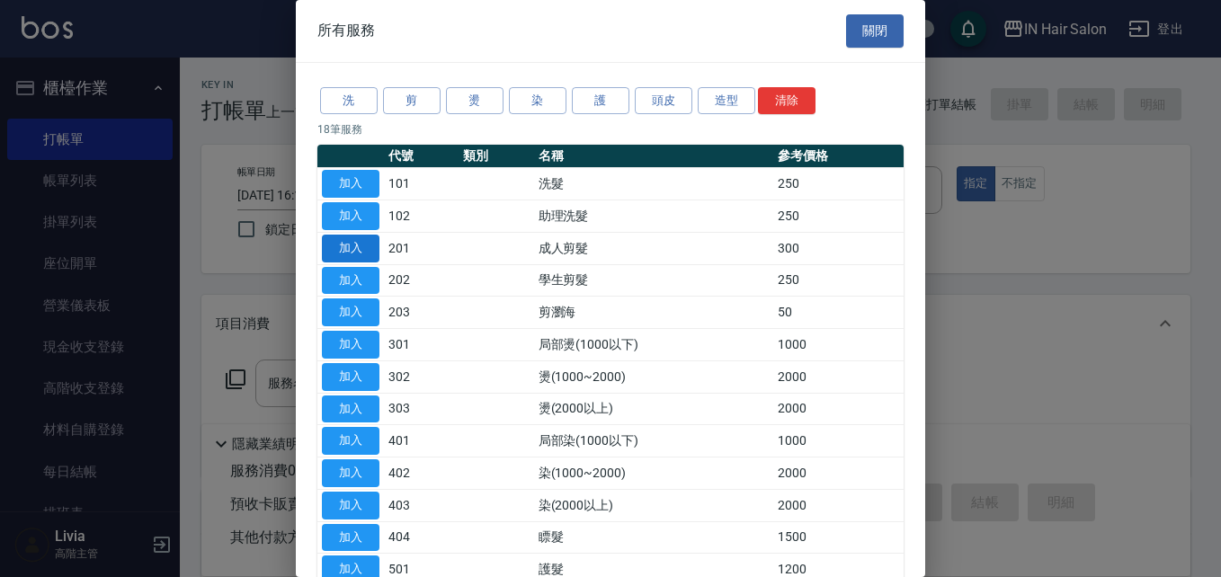
click at [354, 245] on button "加入" at bounding box center [351, 249] width 58 height 28
type input "成人剪髮(201)"
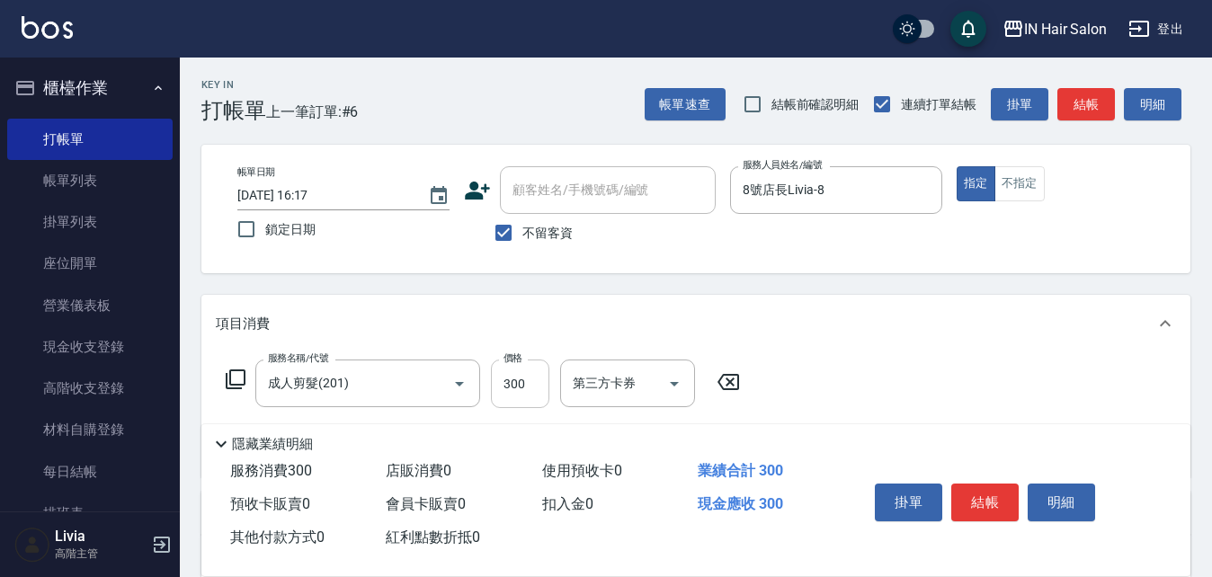
click at [531, 385] on input "300" at bounding box center [520, 384] width 58 height 49
type input "200"
click at [882, 375] on div "服務名稱/代號 成人剪髮(201) 服務名稱/代號 價格 200 價格 第三方卡券 第三方卡券" at bounding box center [695, 415] width 989 height 125
click at [977, 485] on button "結帳" at bounding box center [985, 503] width 67 height 38
